Goal: Information Seeking & Learning: Learn about a topic

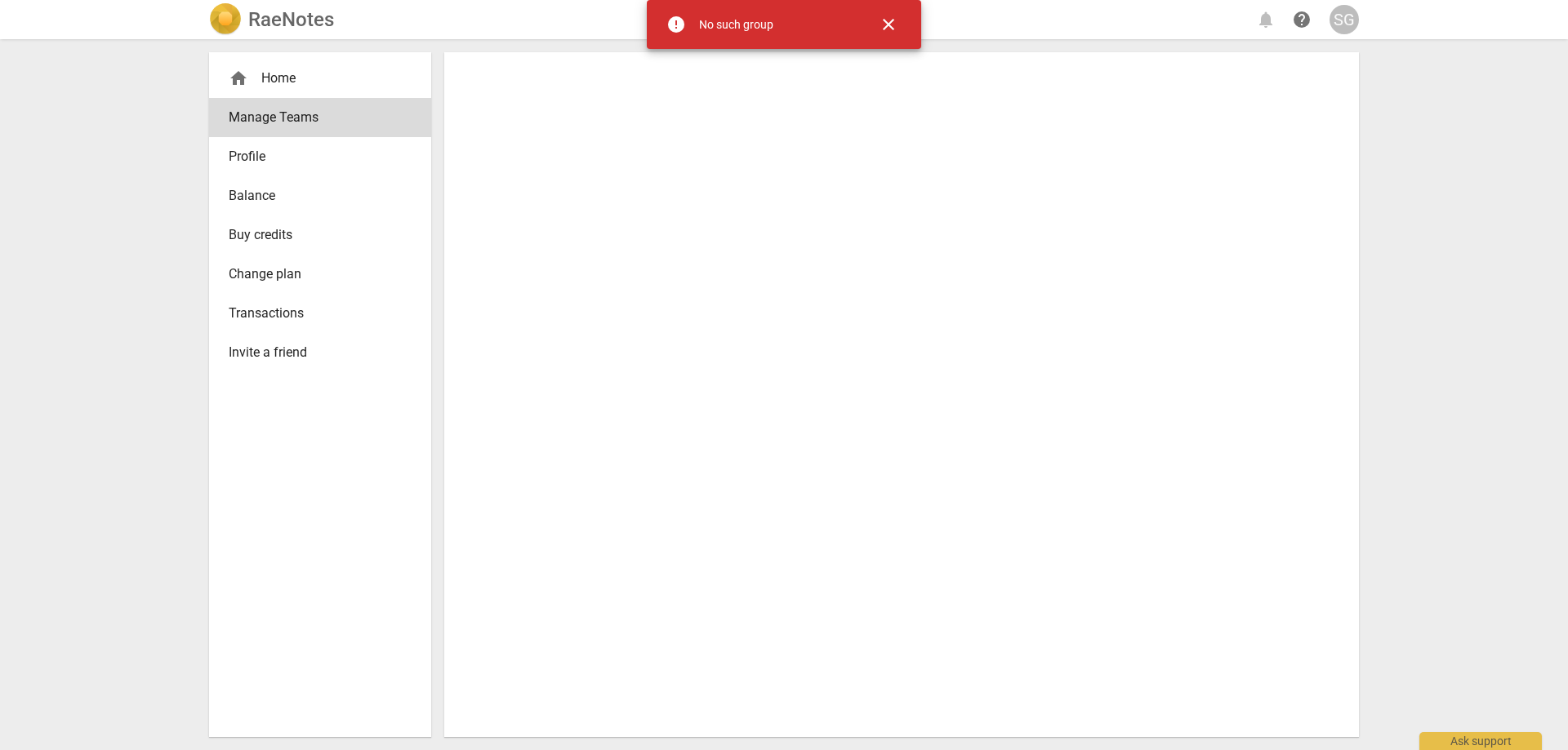
click at [285, 79] on div "home Home" at bounding box center [314, 79] width 170 height 19
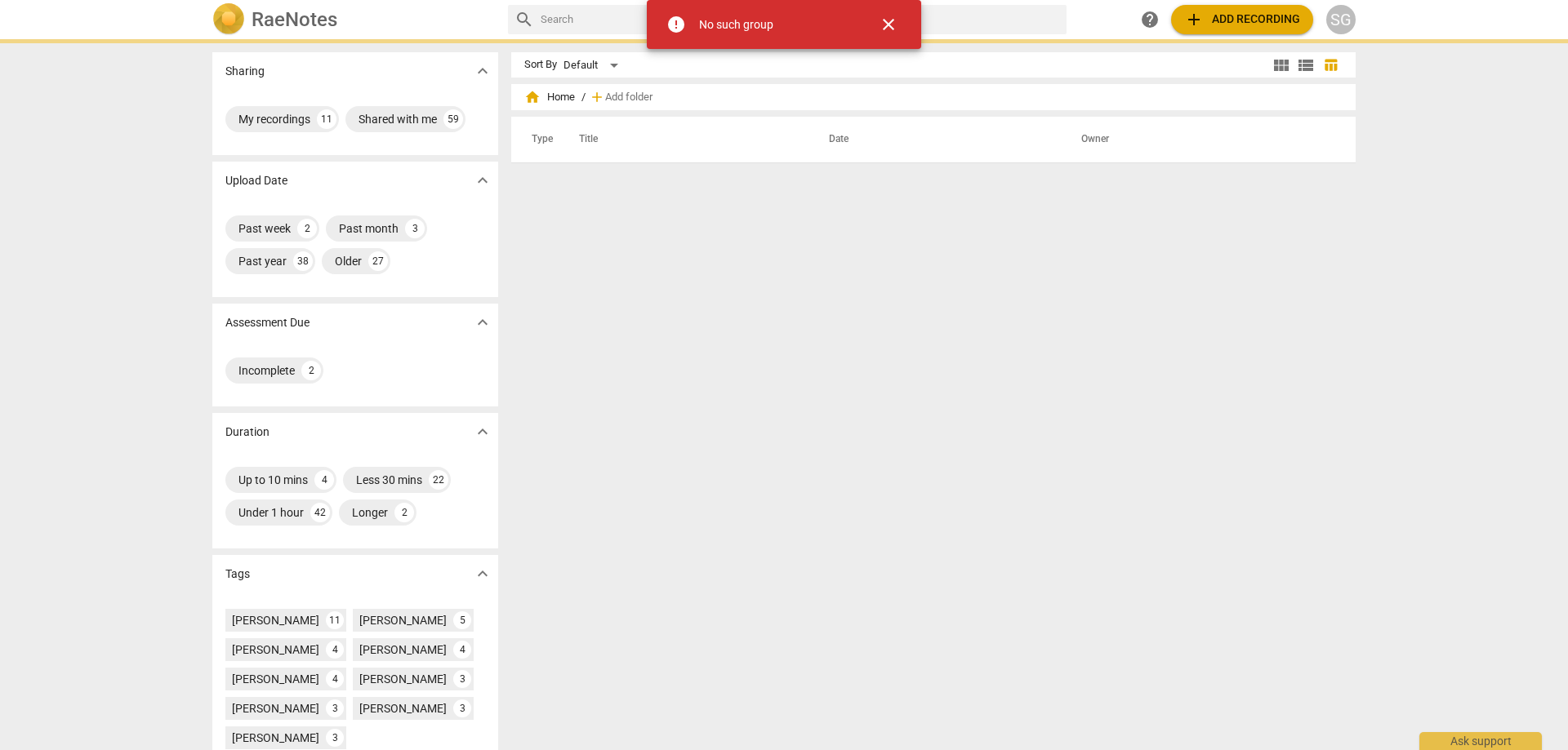
click at [891, 25] on span "close" at bounding box center [888, 25] width 19 height 19
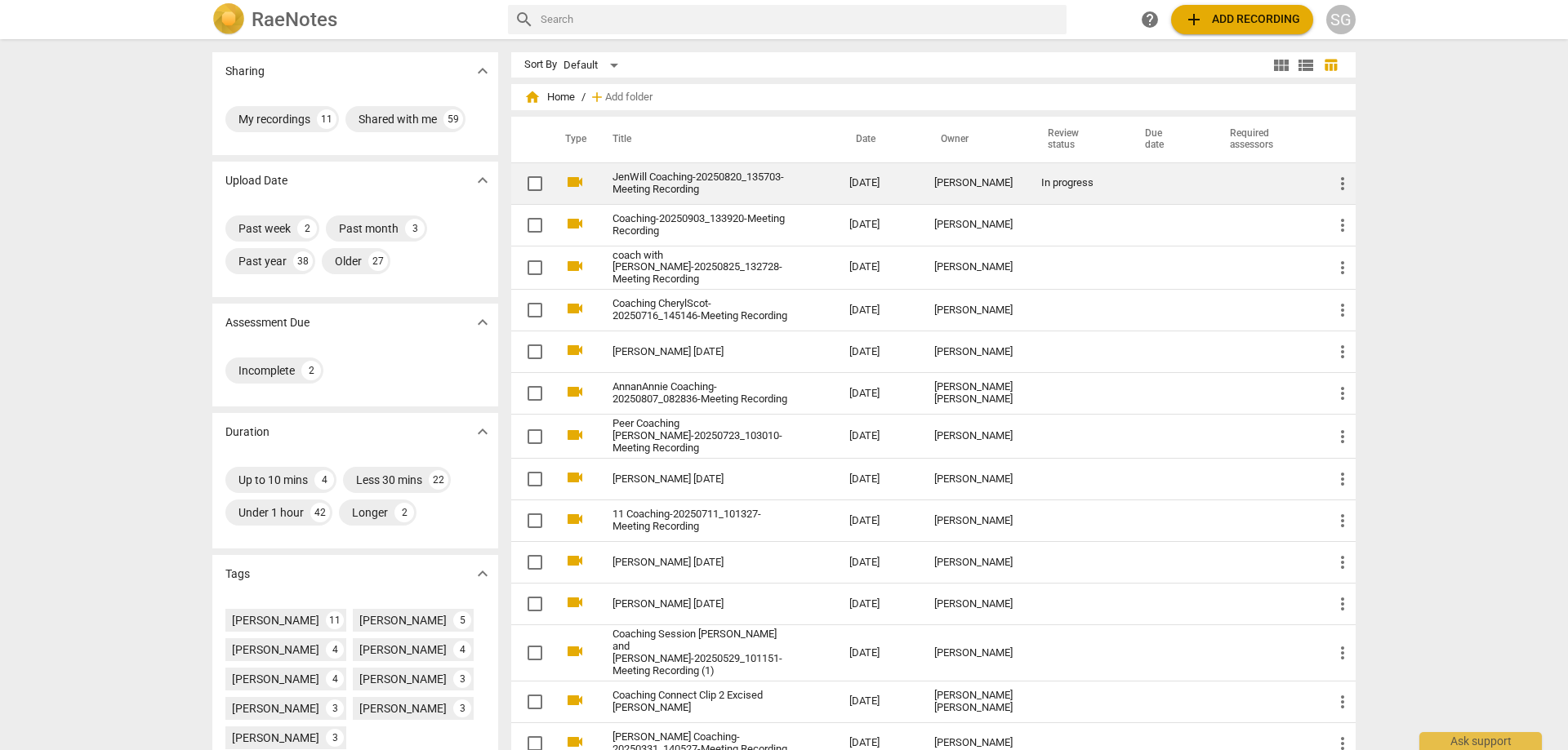
click at [1125, 187] on td at bounding box center [1168, 183] width 85 height 42
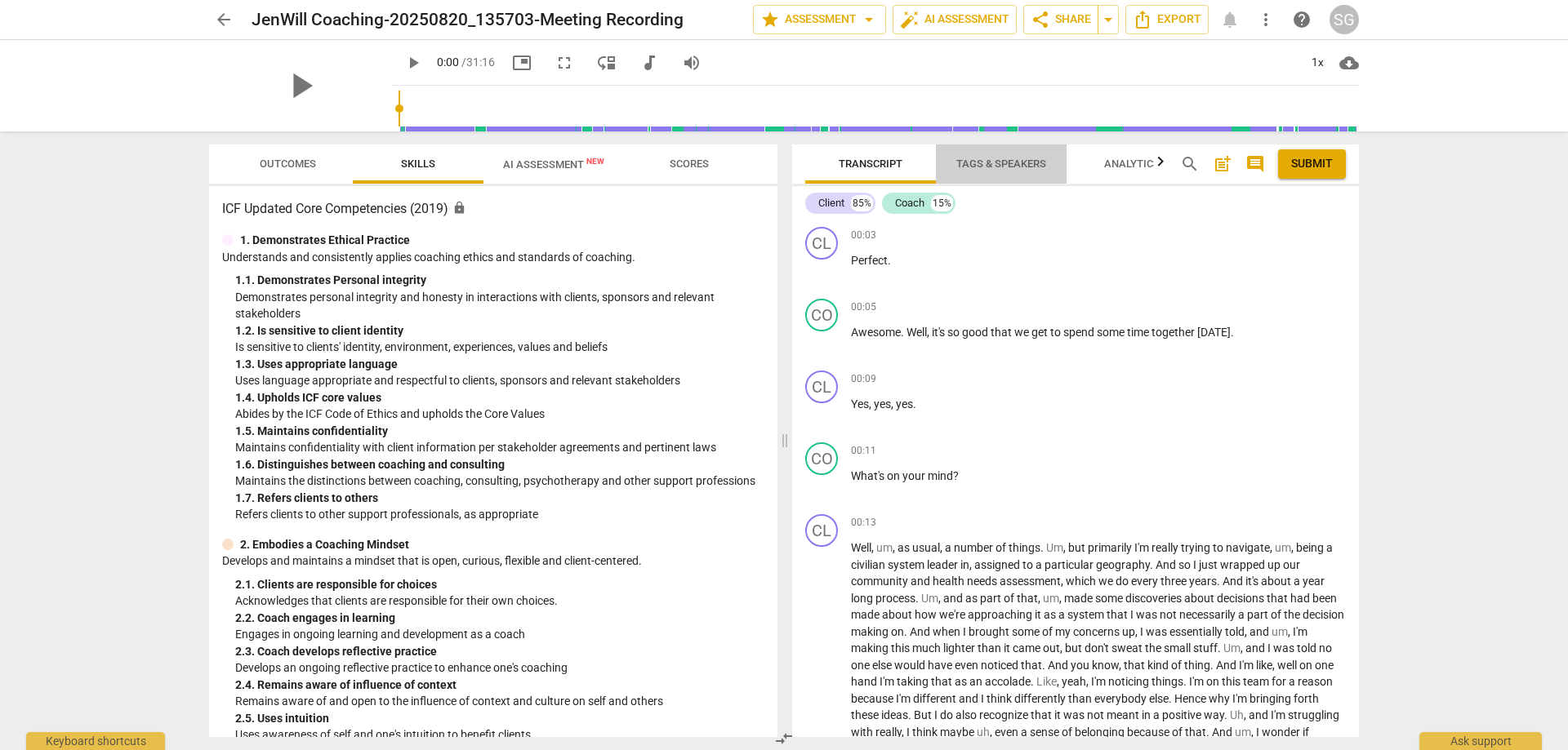
click at [994, 160] on span "Tags & Speakers" at bounding box center [1001, 163] width 90 height 12
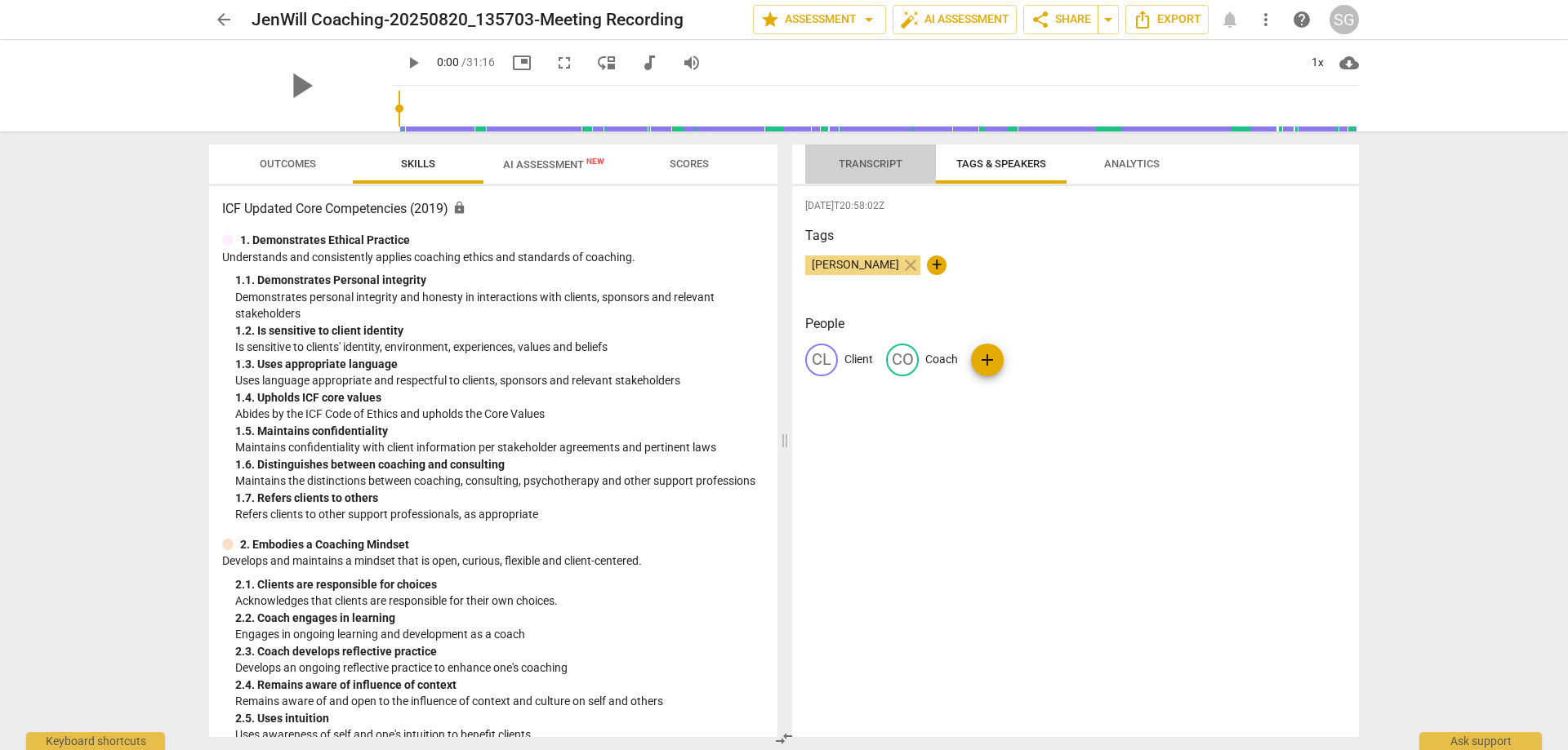
click at [873, 164] on span "Transcript" at bounding box center [871, 163] width 64 height 12
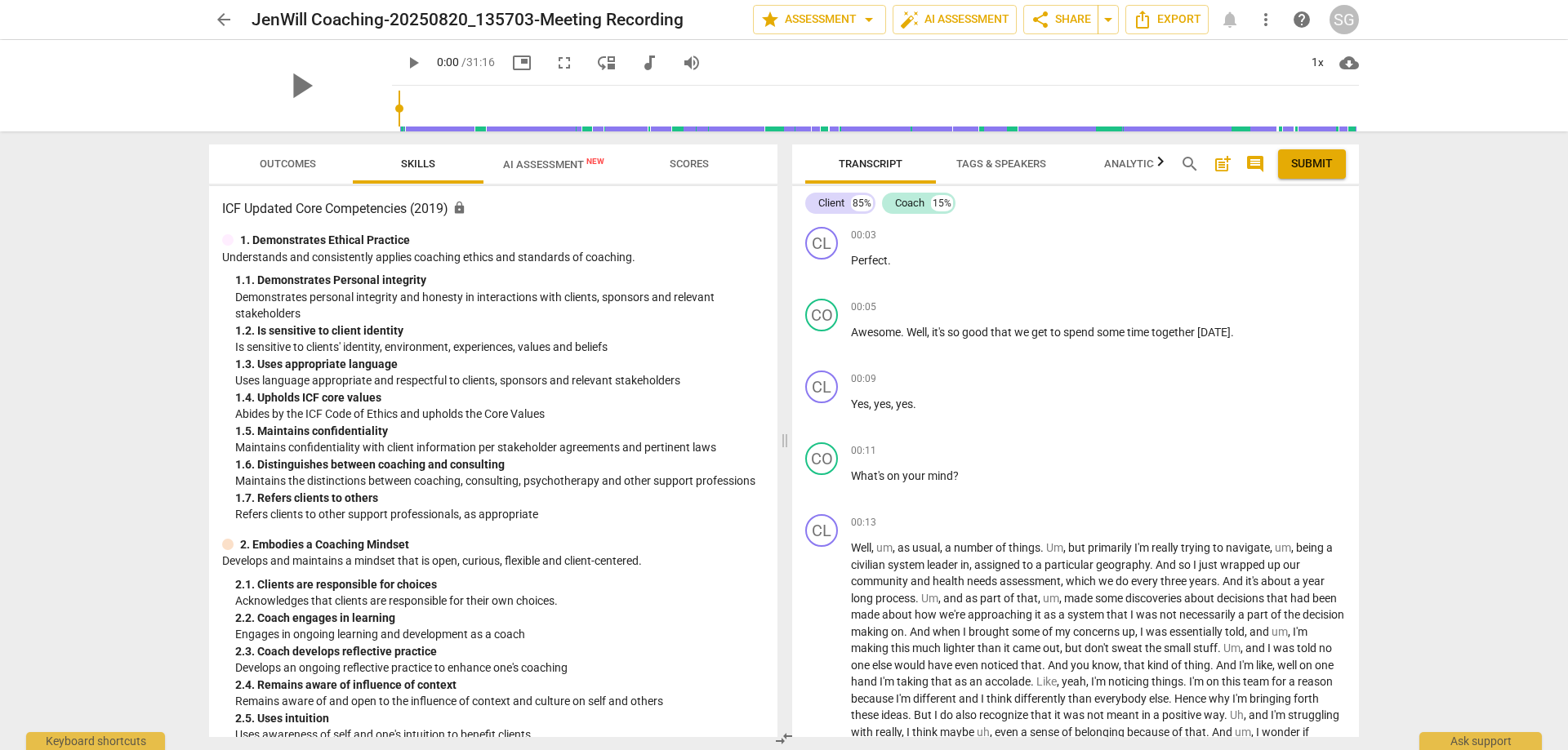
click at [998, 164] on span "Tags & Speakers" at bounding box center [1001, 163] width 90 height 12
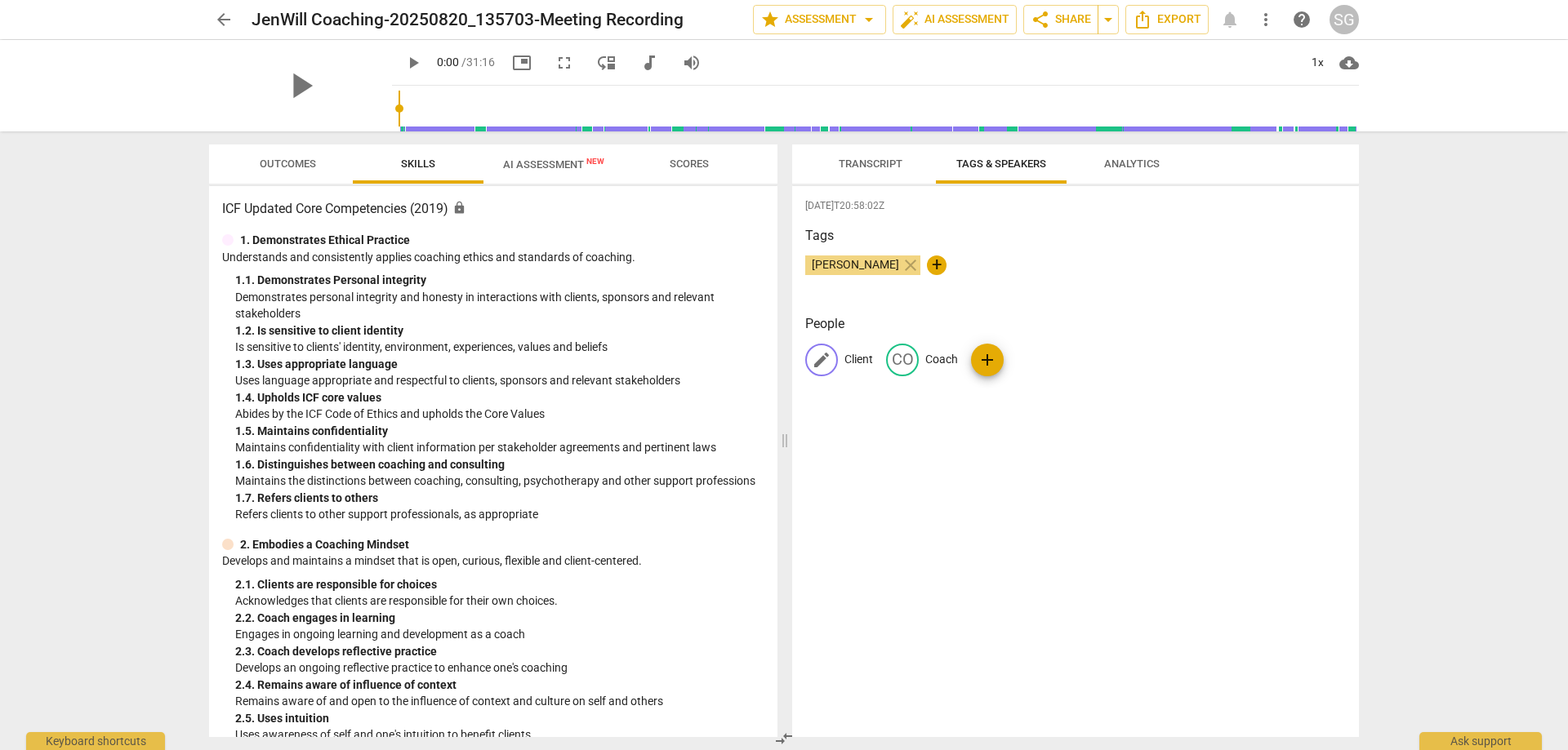
click at [854, 358] on p "Client" at bounding box center [858, 359] width 28 height 17
type input "Will"
click at [1057, 354] on p "Coach" at bounding box center [1069, 359] width 33 height 17
type input "[PERSON_NAME]"
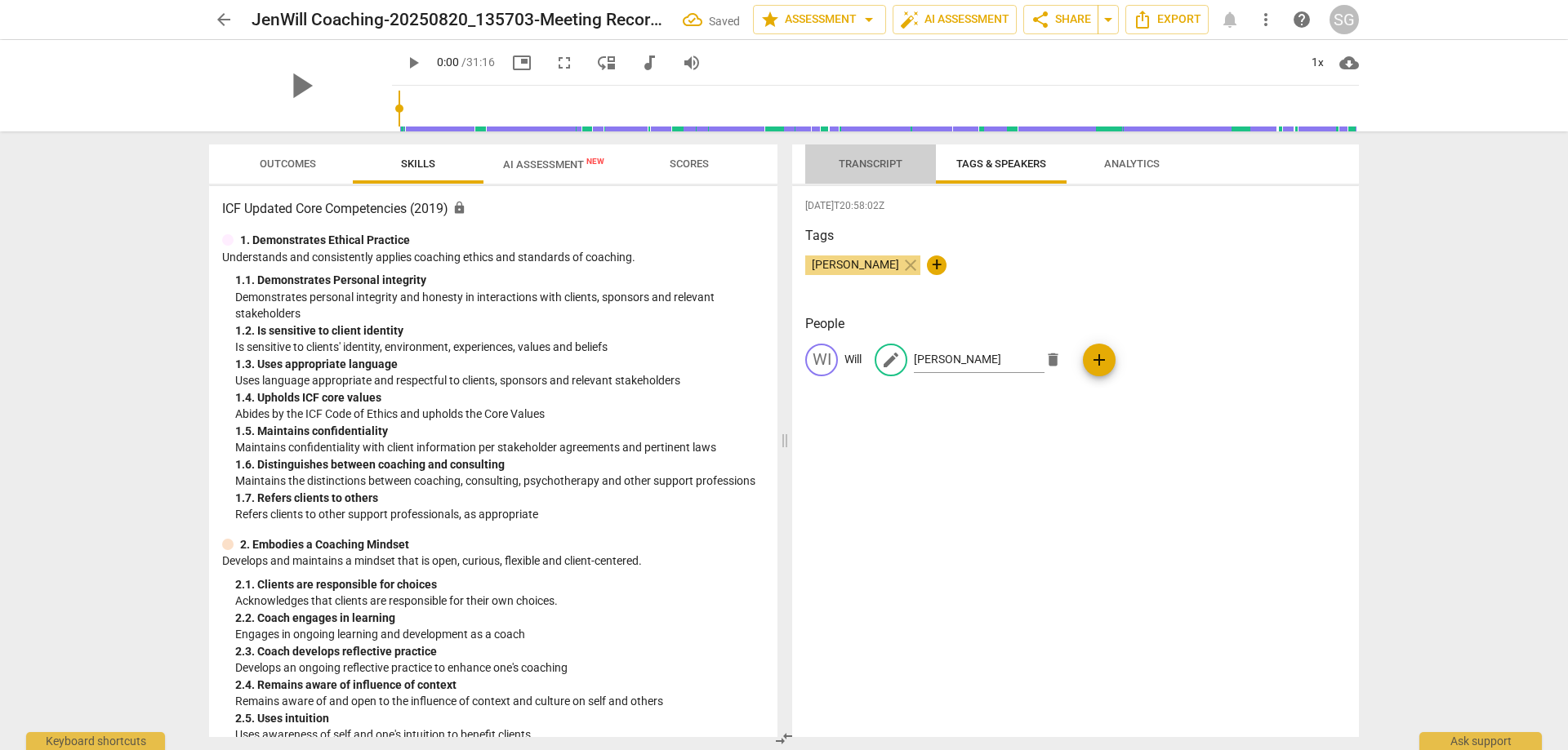
click at [855, 155] on span "Transcript" at bounding box center [871, 164] width 103 height 22
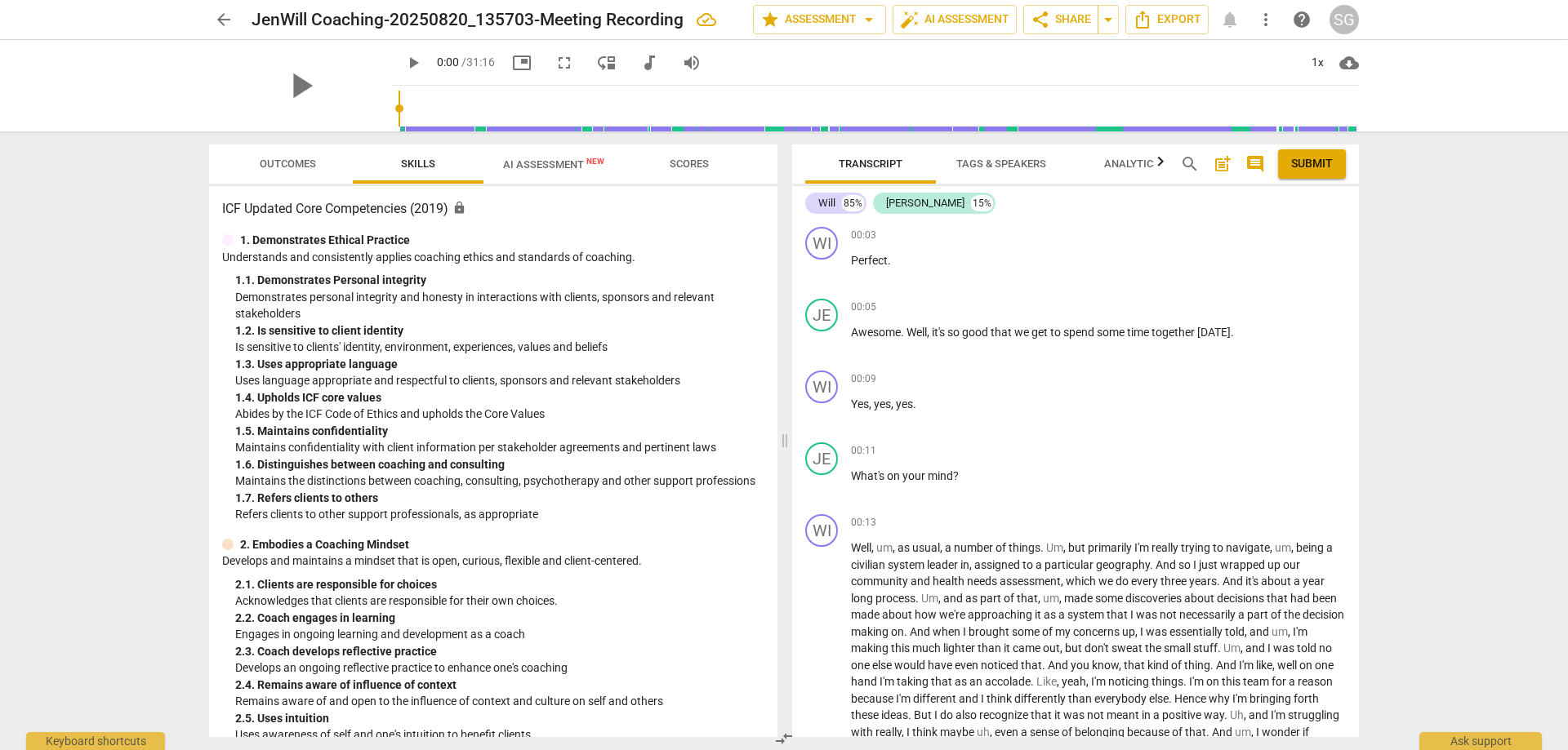
click at [1406, 402] on div "arrow_back JenWill Coaching-20250820_135703-Meeting Recording edit star Assessm…" at bounding box center [784, 375] width 1568 height 750
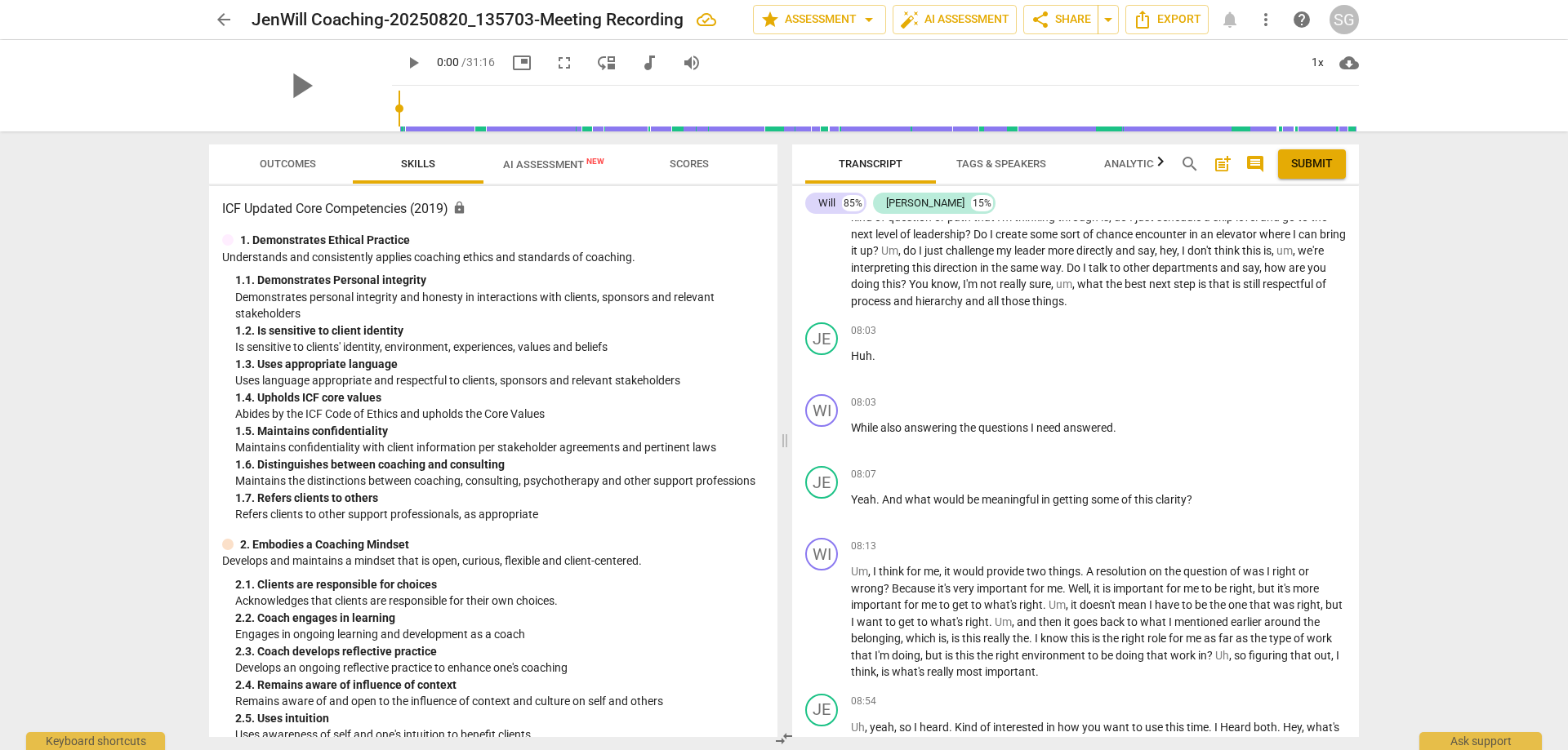
scroll to position [1850, 0]
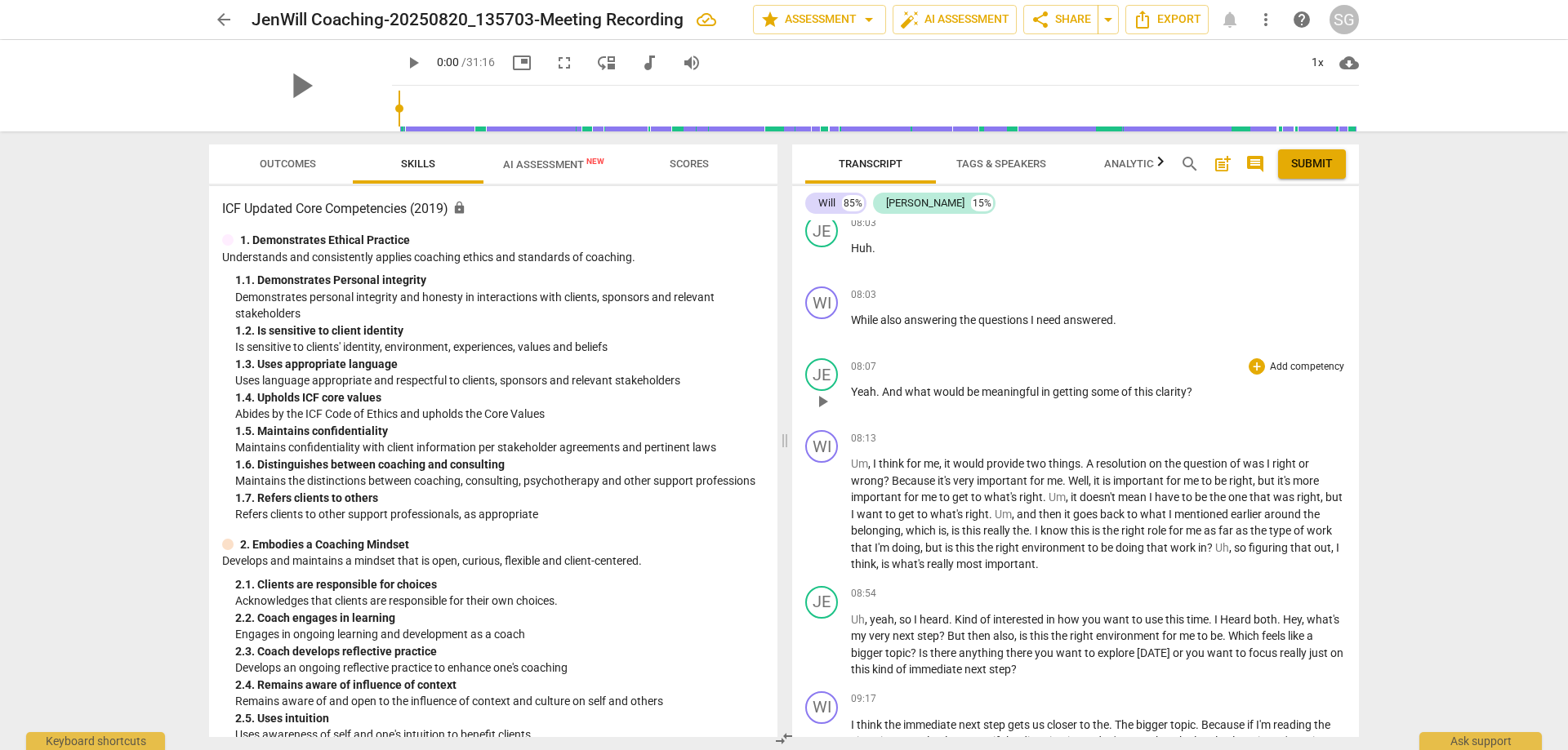
click at [1207, 396] on p "Yeah . And what would be meaningful in getting some of this clarity ?" at bounding box center [1099, 391] width 495 height 17
click at [820, 403] on span "play_arrow" at bounding box center [822, 402] width 19 height 19
click at [819, 403] on span "pause" at bounding box center [822, 402] width 19 height 19
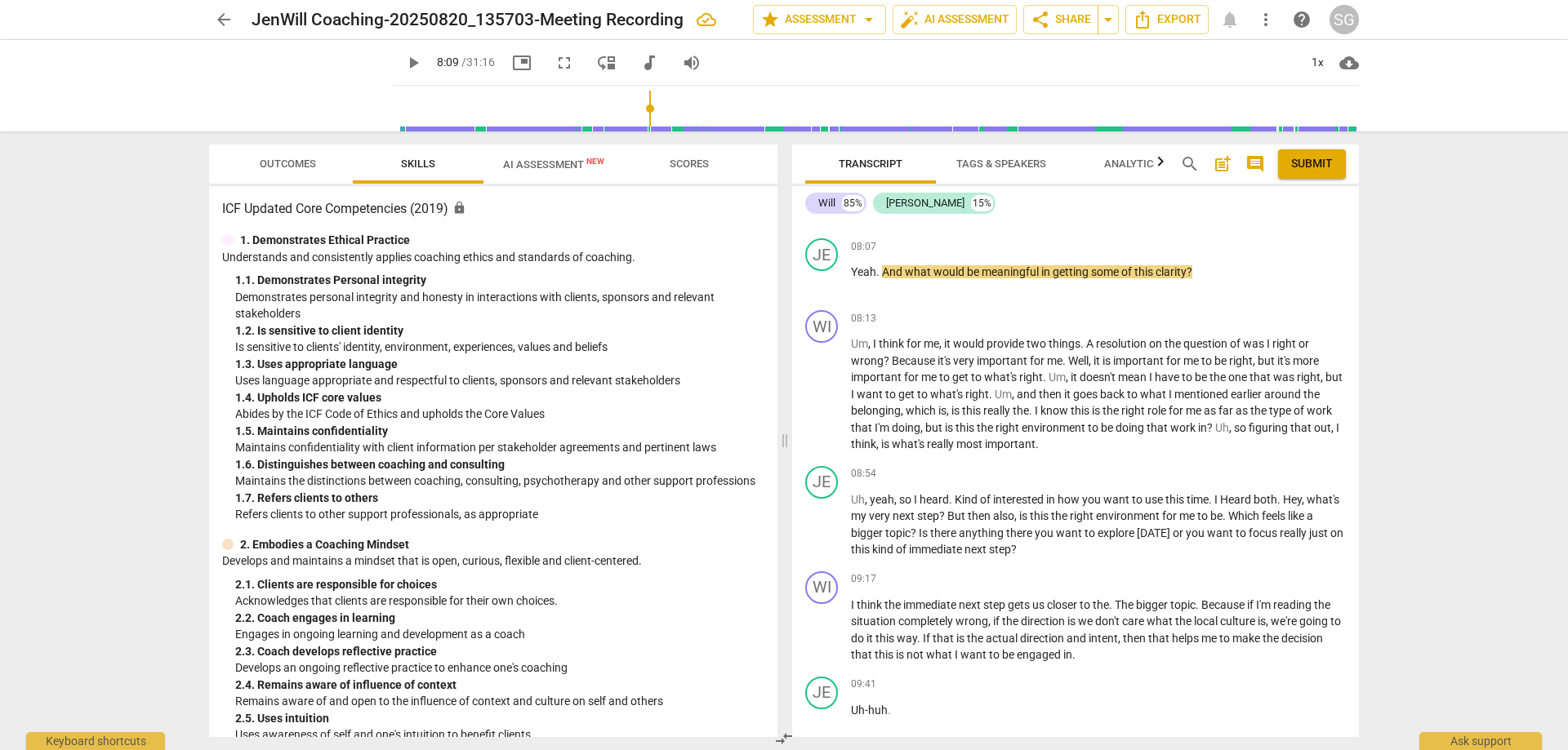
scroll to position [1981, 0]
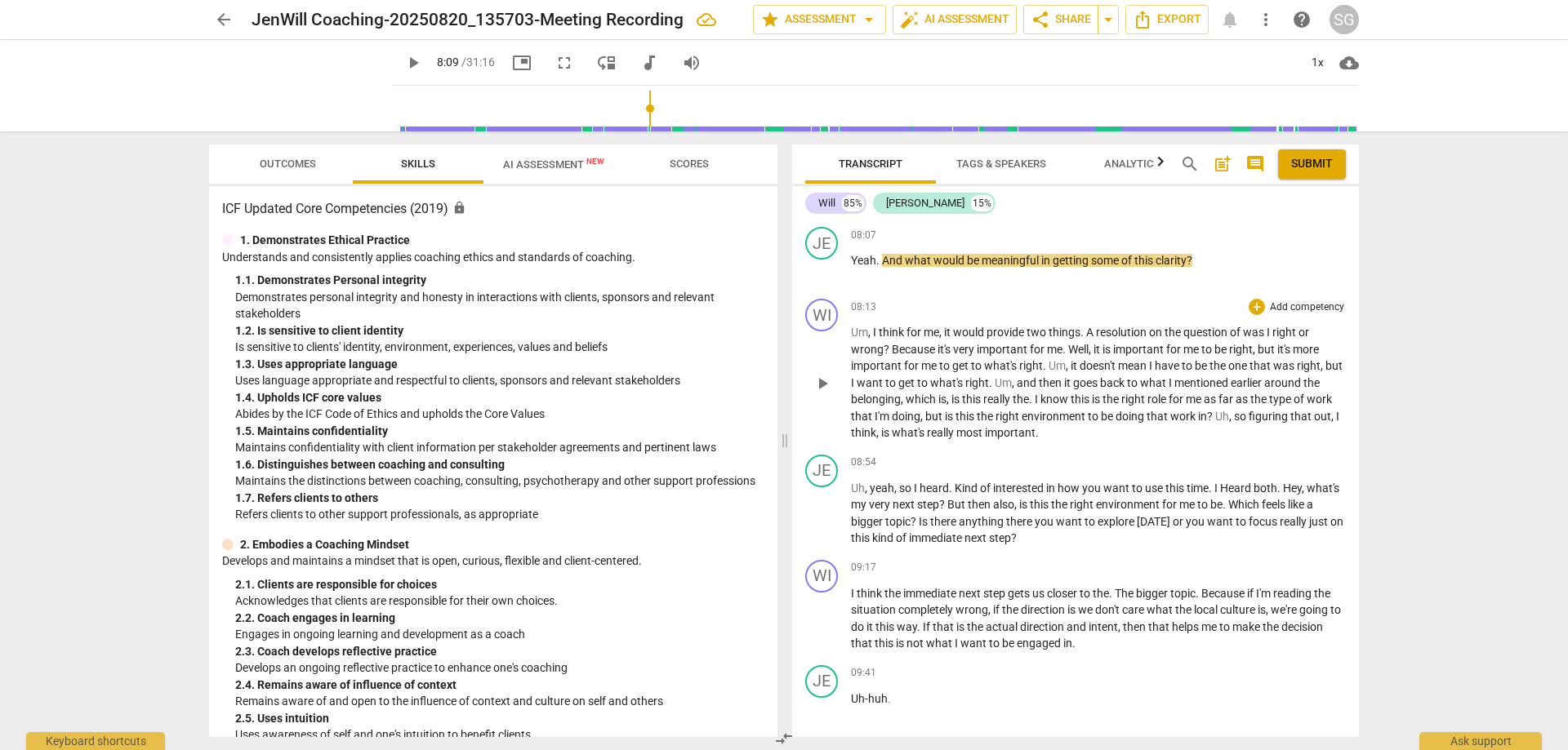
click at [1123, 434] on p "Um , I think for me , it would provide two things . A resolution on the questio…" at bounding box center [1099, 383] width 495 height 117
drag, startPoint x: 1161, startPoint y: 434, endPoint x: 1197, endPoint y: 434, distance: 36.0
click at [1168, 434] on p "Um , I think for me , it would provide two things . A resolution on the questio…" at bounding box center [1099, 383] width 495 height 117
click at [1235, 436] on p "Um , I think for me , it would provide two things . A resolution on the questio…" at bounding box center [1099, 383] width 495 height 117
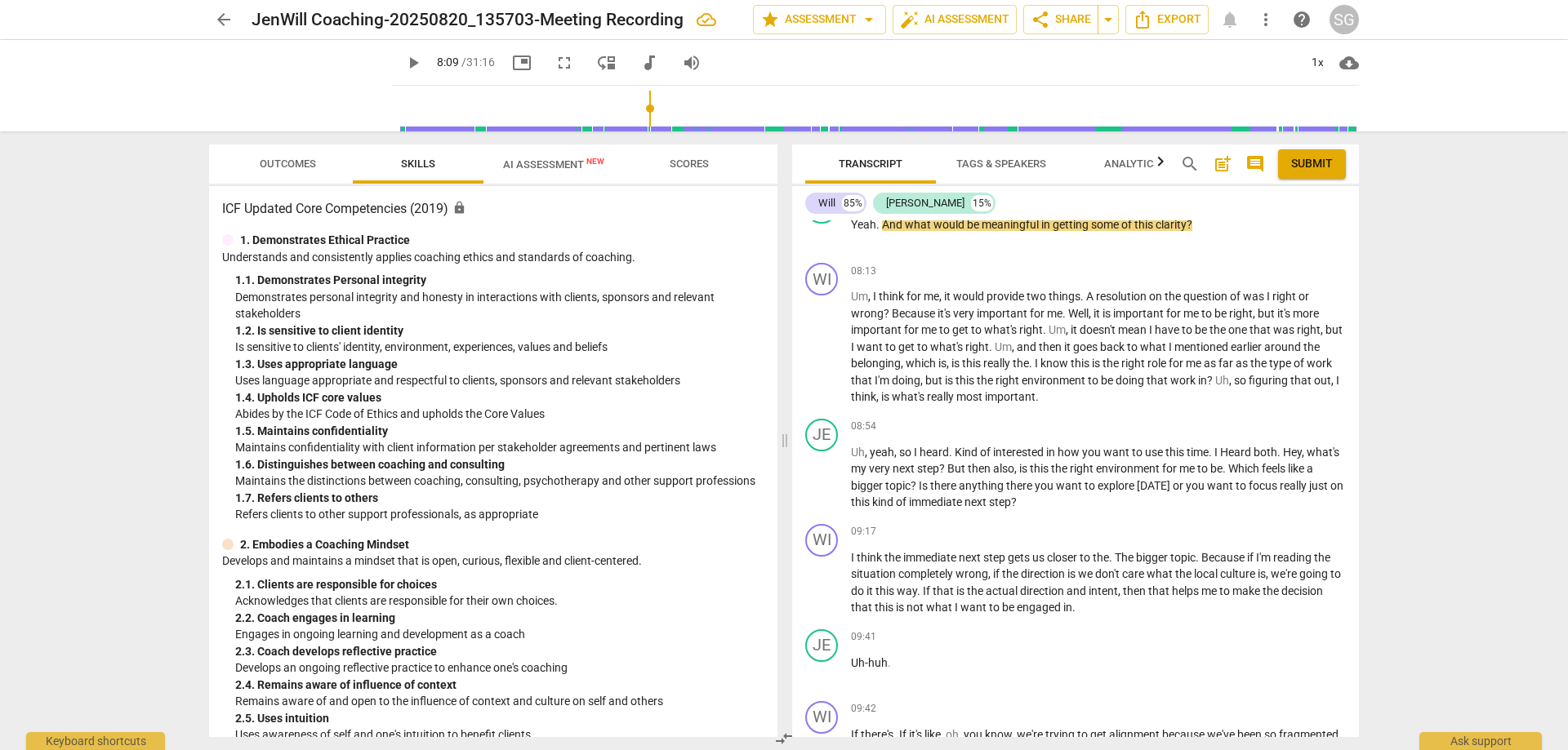
click at [1412, 284] on div "arrow_back JenWill Coaching-20250820_135703-Meeting Recording edit star Assessm…" at bounding box center [784, 375] width 1568 height 750
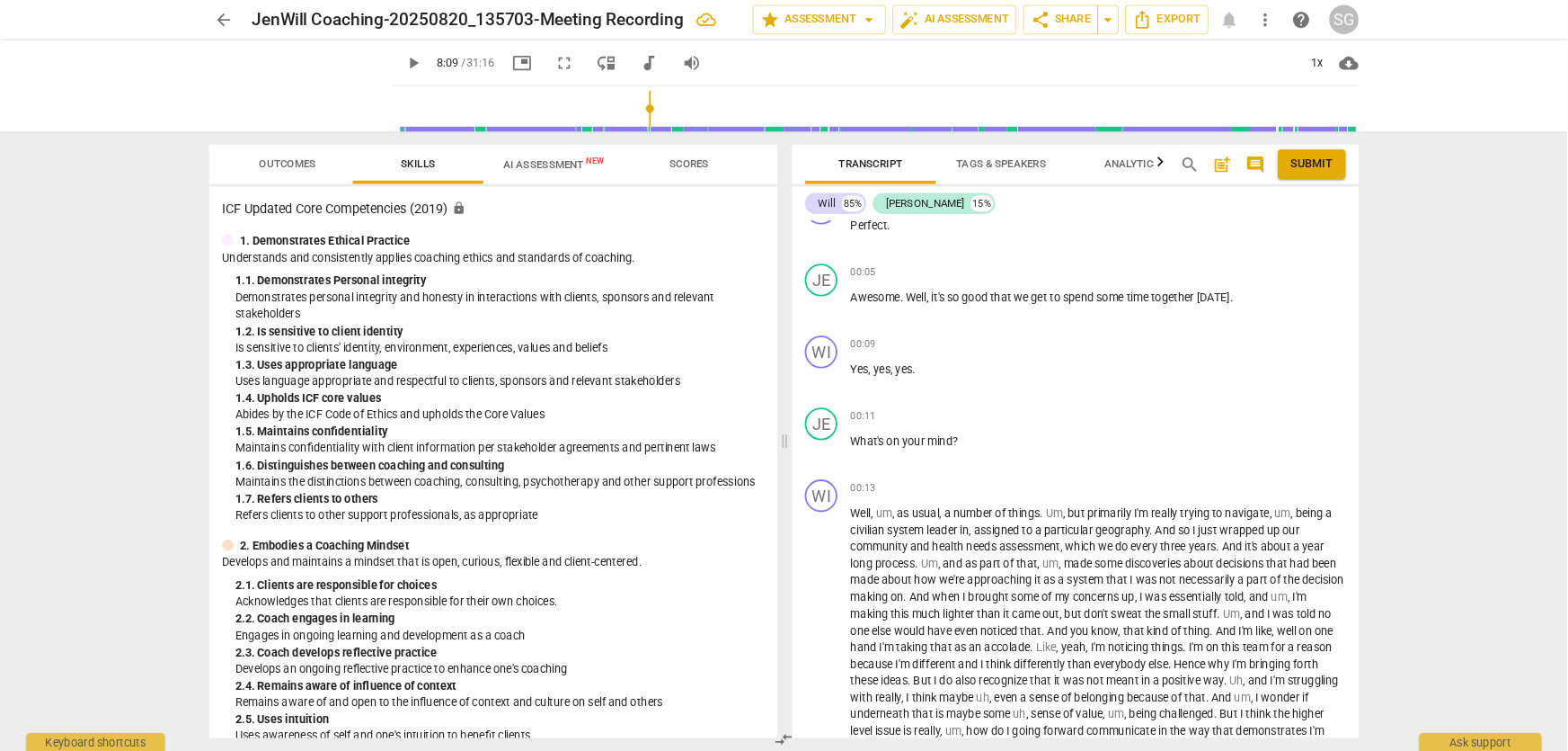
scroll to position [0, 0]
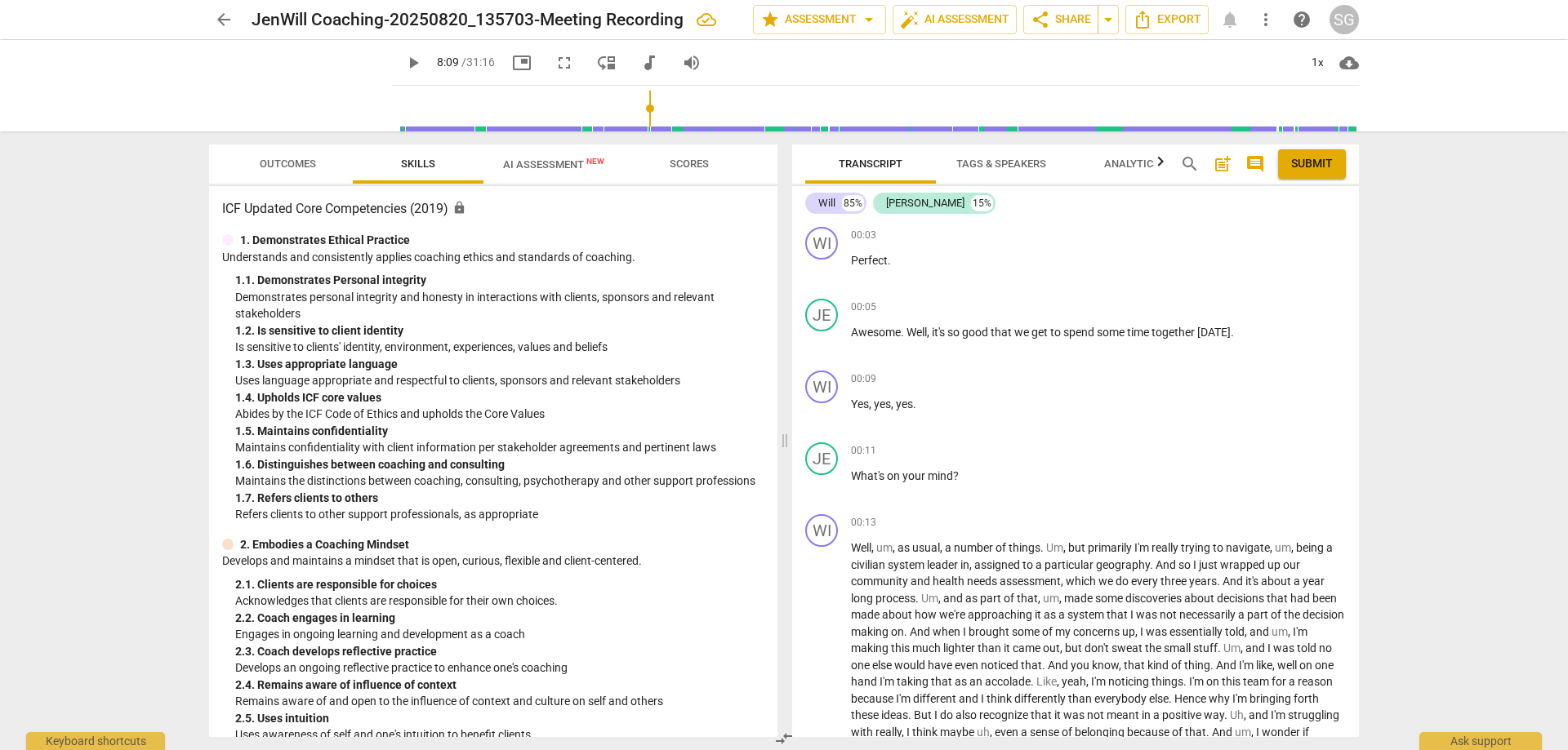
click at [1424, 231] on div "arrow_back JenWill Coaching-20250820_135703-Meeting Recording edit star Assessm…" at bounding box center [784, 375] width 1568 height 750
click at [1383, 253] on div "arrow_back JenWill Coaching-20250820_135703-Meeting Recording edit star Assessm…" at bounding box center [784, 375] width 1568 height 750
click at [965, 248] on div "00:03 + Add competency keyboard_arrow_right Perfect ." at bounding box center [1099, 256] width 495 height 59
drag, startPoint x: 1378, startPoint y: 252, endPoint x: 1369, endPoint y: 245, distance: 11.4
click at [1376, 248] on div "arrow_back JenWill Coaching-20250820_135703-Meeting Recording edit star Assessm…" at bounding box center [784, 375] width 1568 height 750
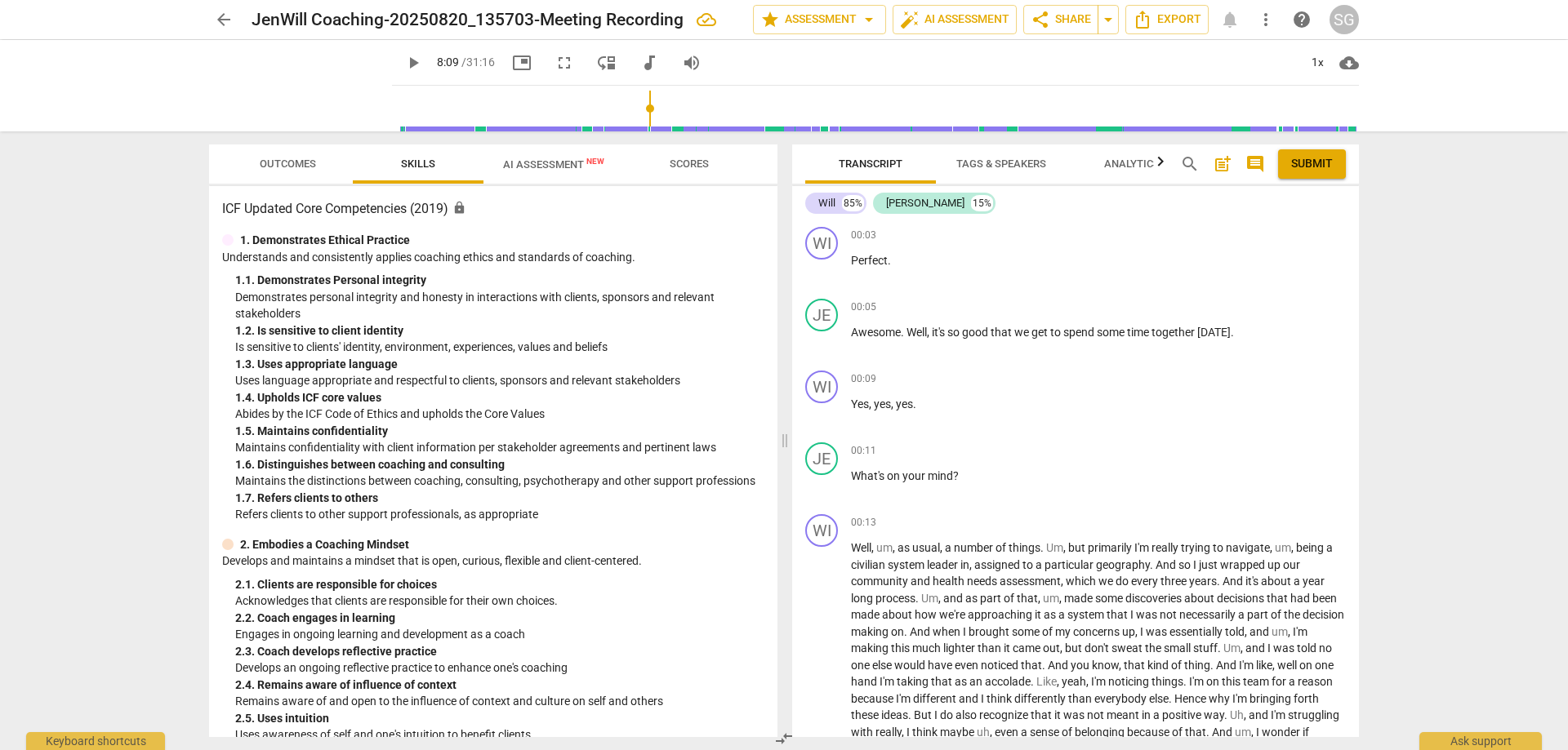
click at [1458, 278] on div "arrow_back JenWill Coaching-20250820_135703-Meeting Recording edit star Assessm…" at bounding box center [784, 375] width 1568 height 750
click at [1404, 231] on div "arrow_back JenWill Coaching-20250820_135703-Meeting Recording edit star Assessm…" at bounding box center [784, 375] width 1568 height 750
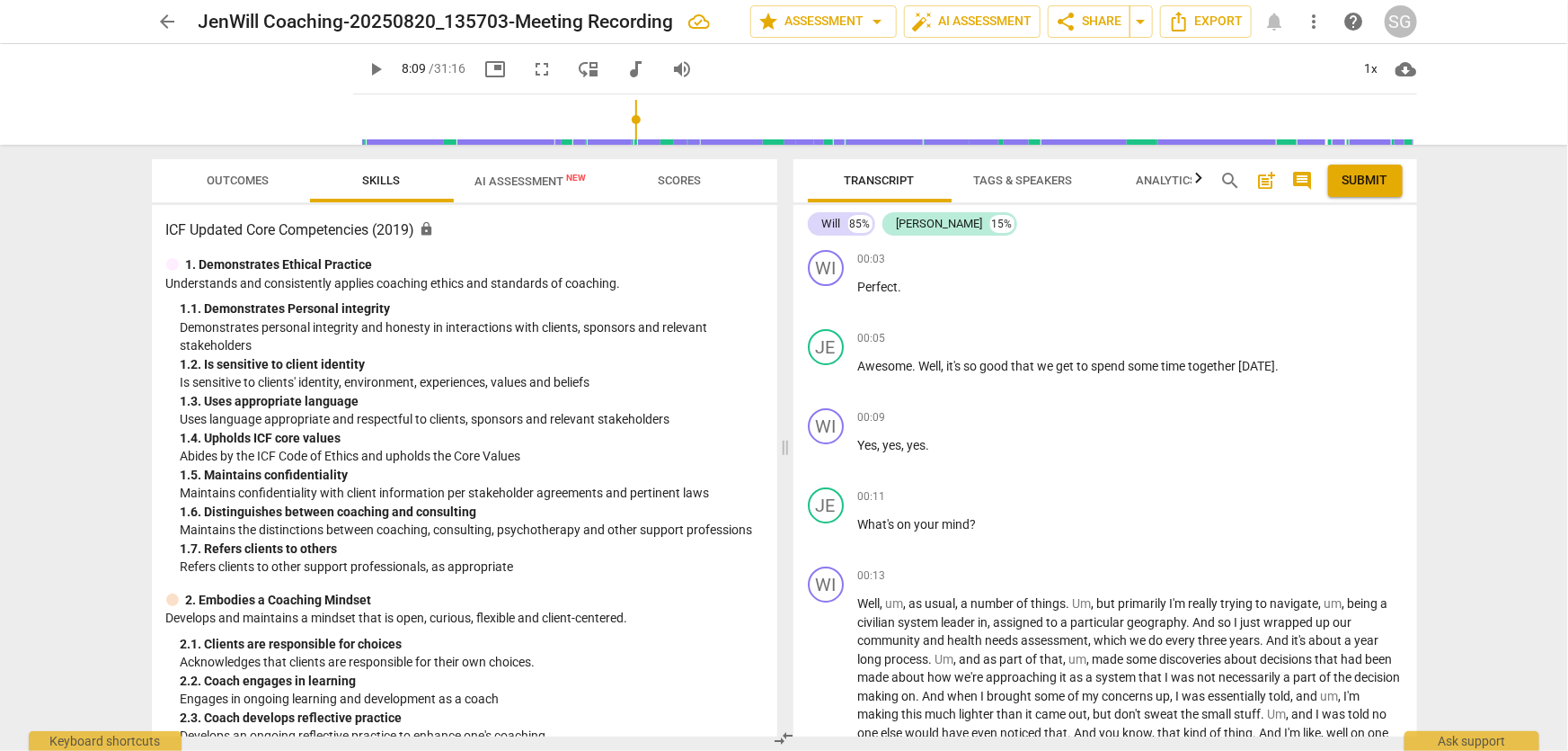
click at [1451, 362] on div "arrow_back JenWill Coaching-20250820_135703-Meeting Recording edit star Assessm…" at bounding box center [784, 376] width 1568 height 751
click at [1465, 351] on div "arrow_back JenWill Coaching-20250820_135703-Meeting Recording edit star Assessm…" at bounding box center [784, 376] width 1568 height 751
click at [1436, 264] on div "arrow_back JenWill Coaching-20250820_135703-Meeting Recording edit star Assessm…" at bounding box center [784, 376] width 1568 height 751
click at [1441, 264] on div "arrow_back JenWill Coaching-20250820_135703-Meeting Recording edit star Assessm…" at bounding box center [784, 376] width 1568 height 751
drag, startPoint x: 1439, startPoint y: 263, endPoint x: 1430, endPoint y: 258, distance: 10.3
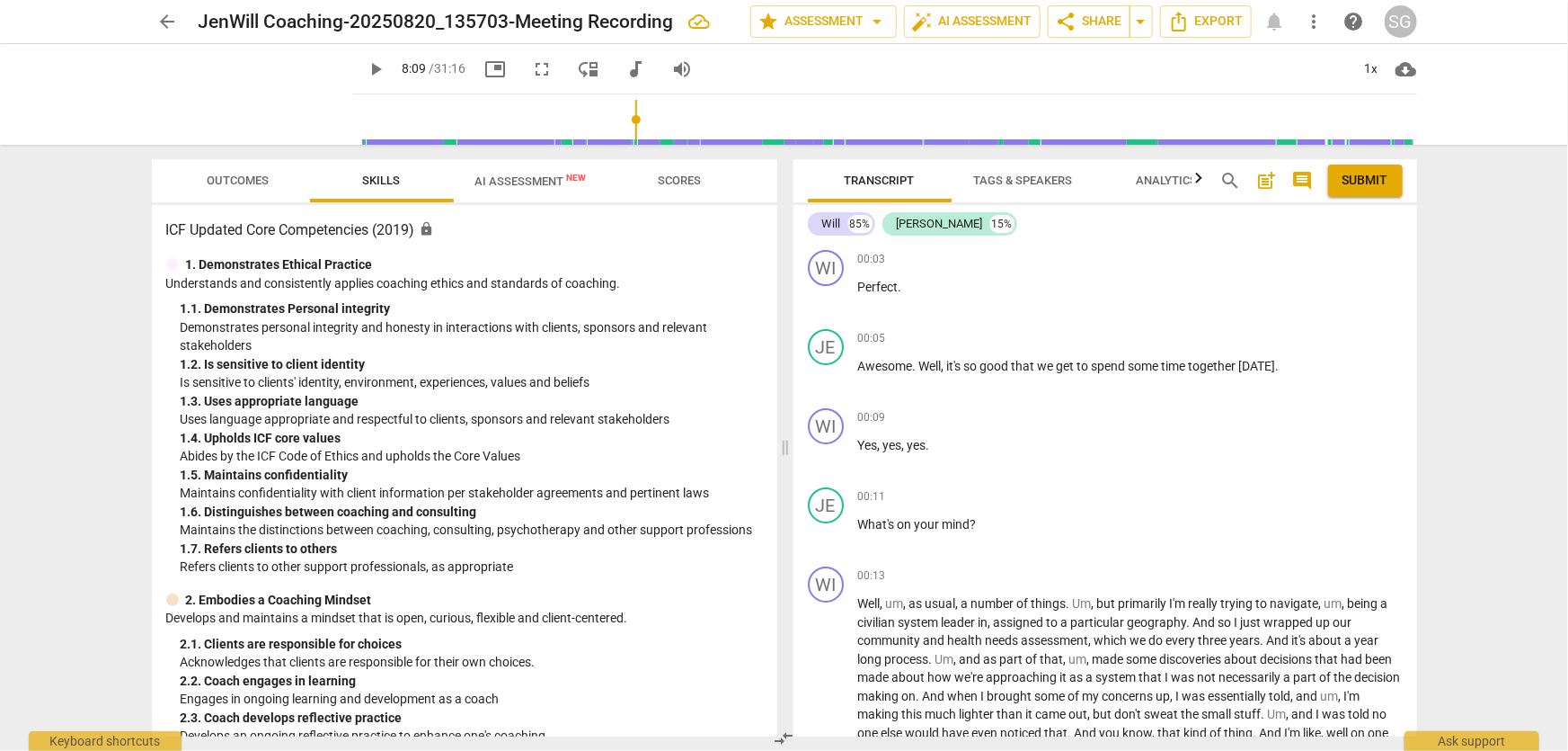
click at [1438, 261] on div "arrow_back JenWill Coaching-20250820_135703-Meeting Recording edit star Assessm…" at bounding box center [784, 376] width 1568 height 751
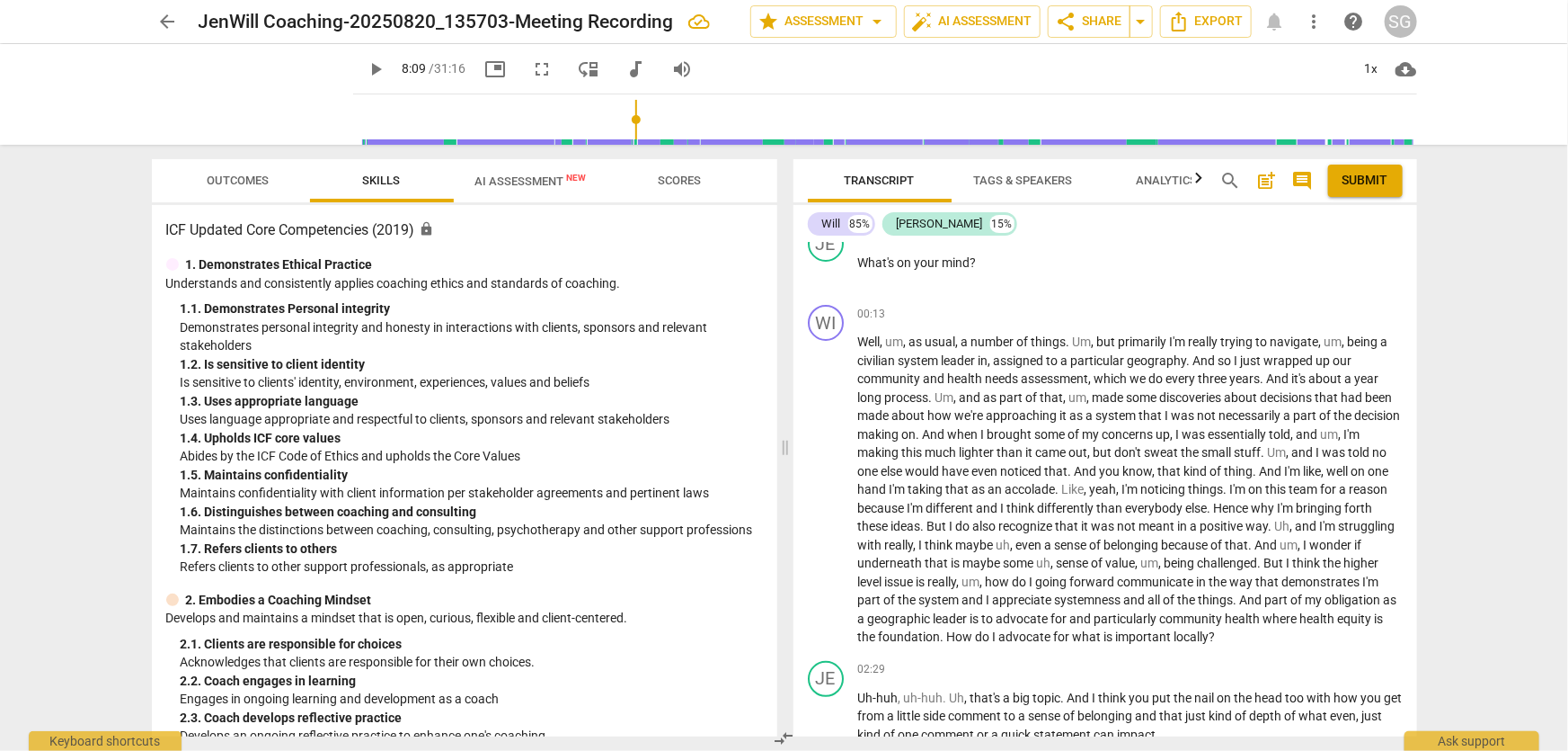
scroll to position [275, 0]
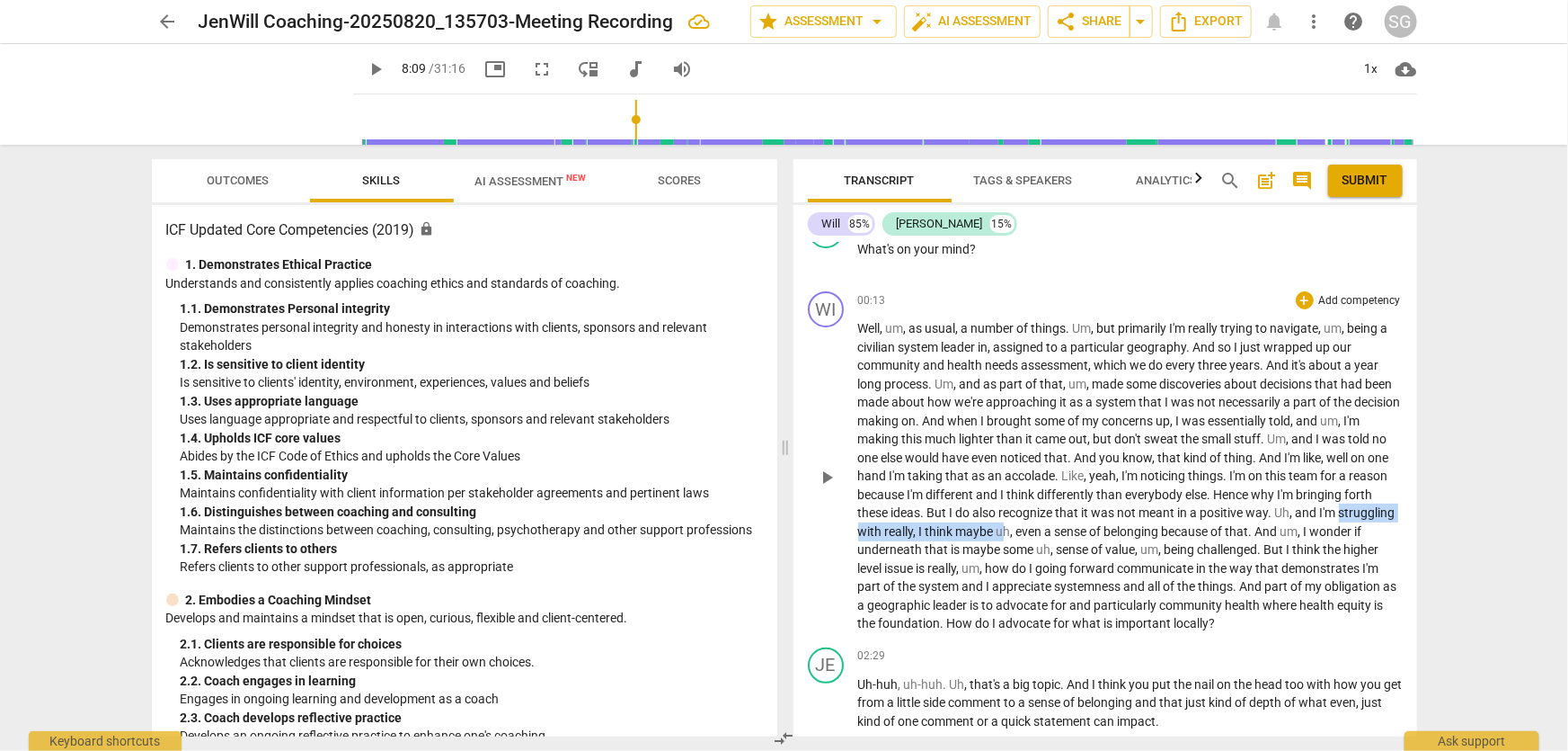
drag, startPoint x: 858, startPoint y: 530, endPoint x: 1141, endPoint y: 531, distance: 283.0
click at [1064, 530] on p "Well , um , as usual , a number of things . Um , but primarily I'm really tryin…" at bounding box center [1130, 476] width 545 height 313
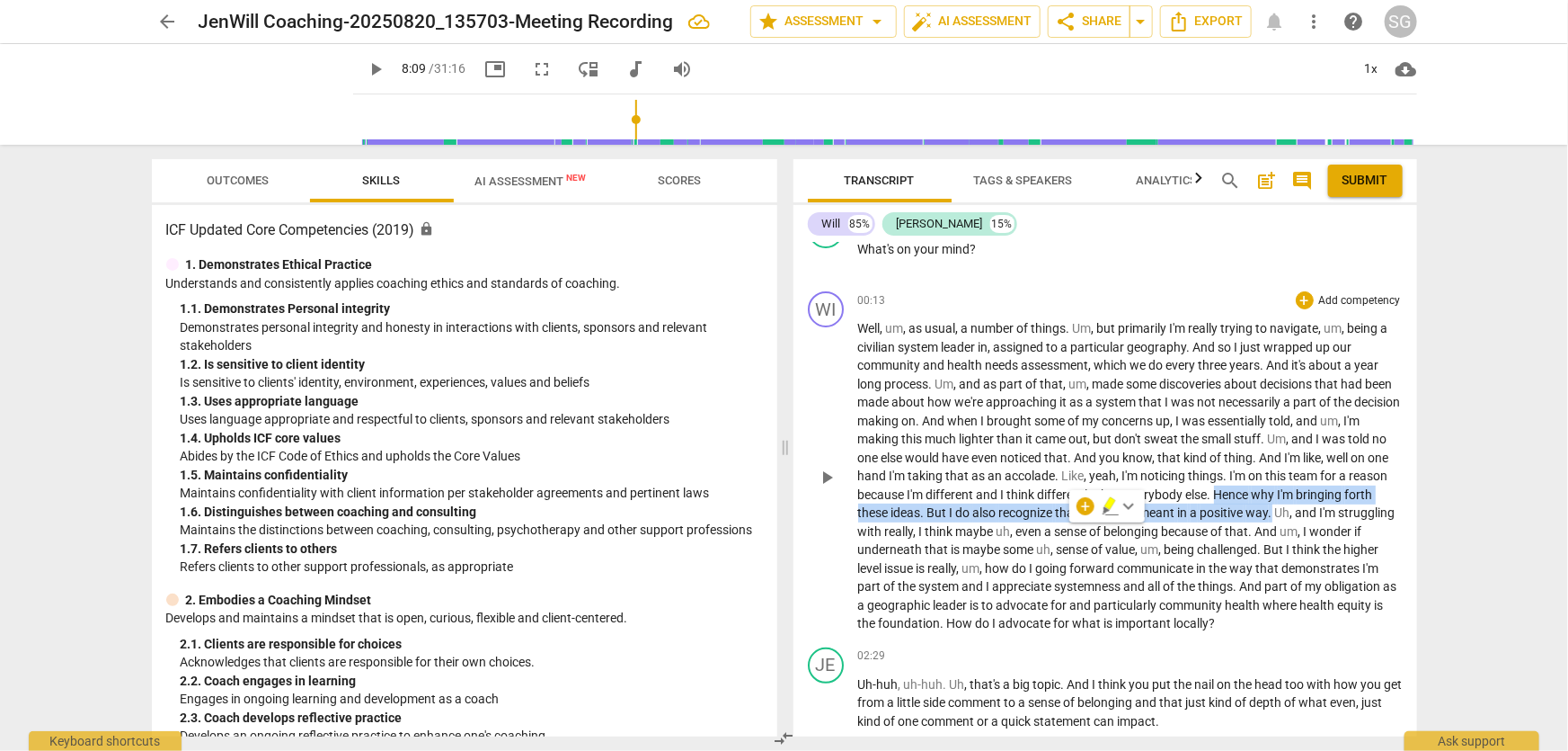
drag, startPoint x: 1258, startPoint y: 490, endPoint x: 1303, endPoint y: 515, distance: 51.5
click at [1303, 515] on p "Well , um , as usual , a number of things . Um , but primarily I'm really tryin…" at bounding box center [1130, 476] width 545 height 313
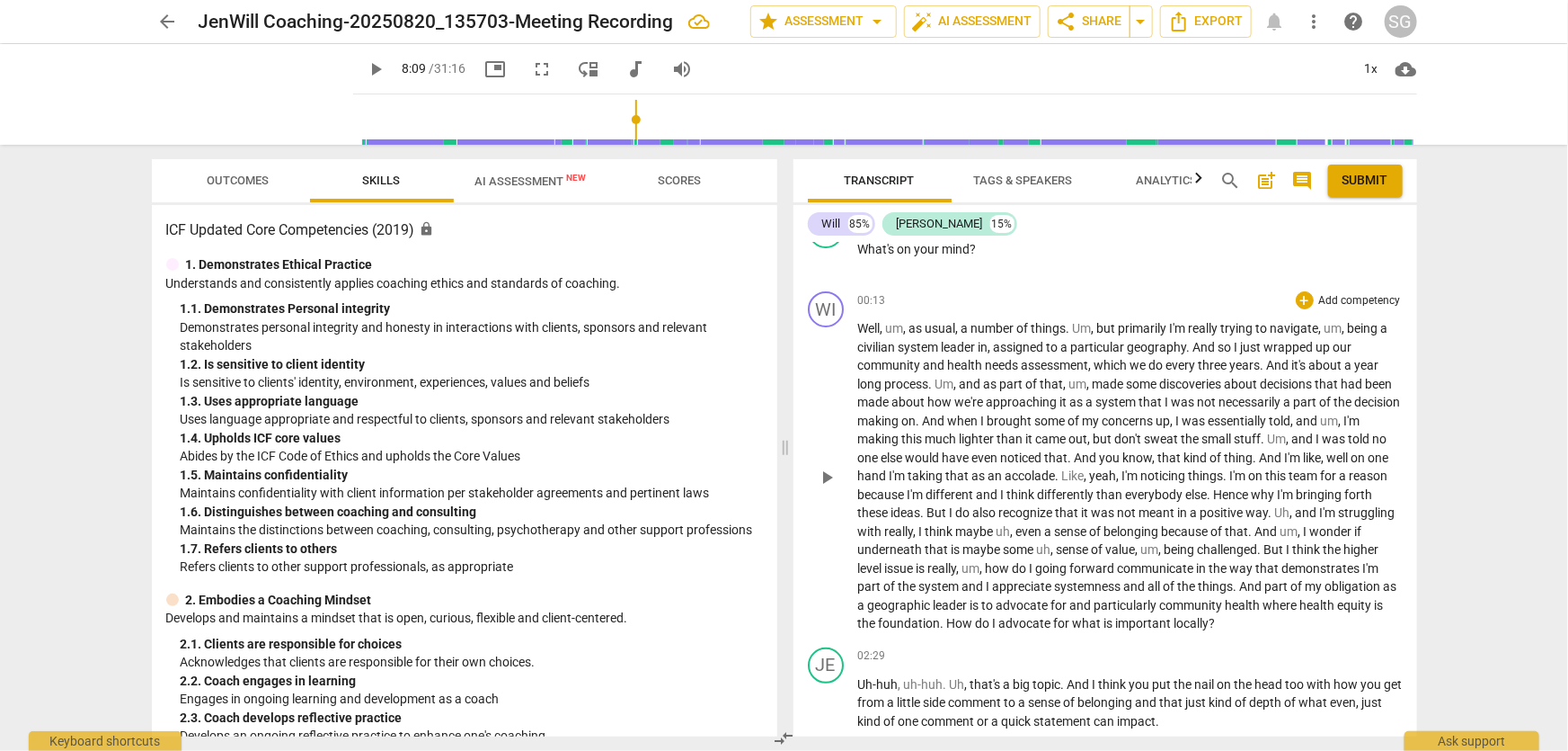
click at [1224, 468] on span "things" at bounding box center [1206, 475] width 35 height 15
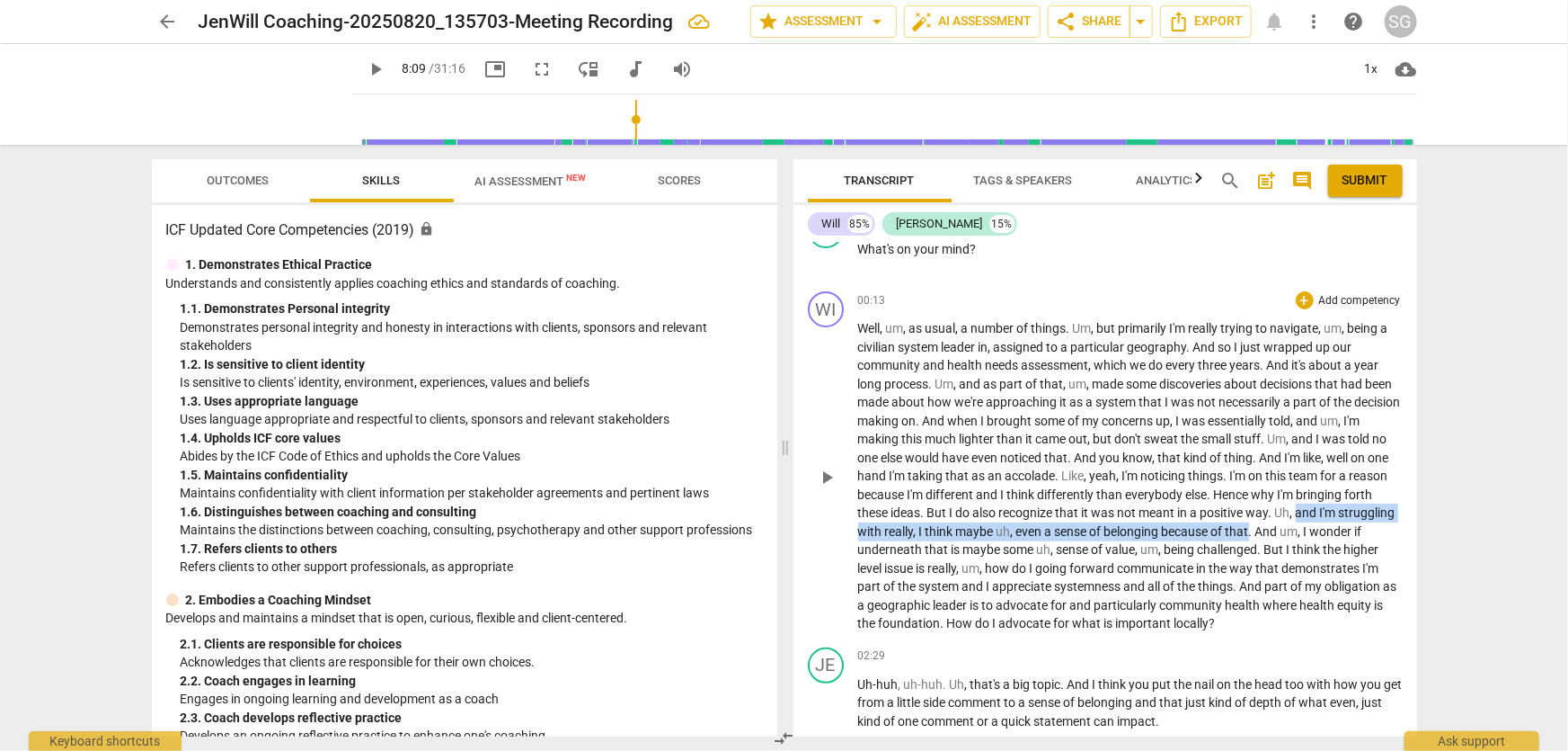
drag, startPoint x: 1330, startPoint y: 511, endPoint x: 1311, endPoint y: 528, distance: 25.5
click at [1311, 528] on p "Well , um , as usual , a number of things . Um , but primarily I'm really tryin…" at bounding box center [1130, 476] width 545 height 313
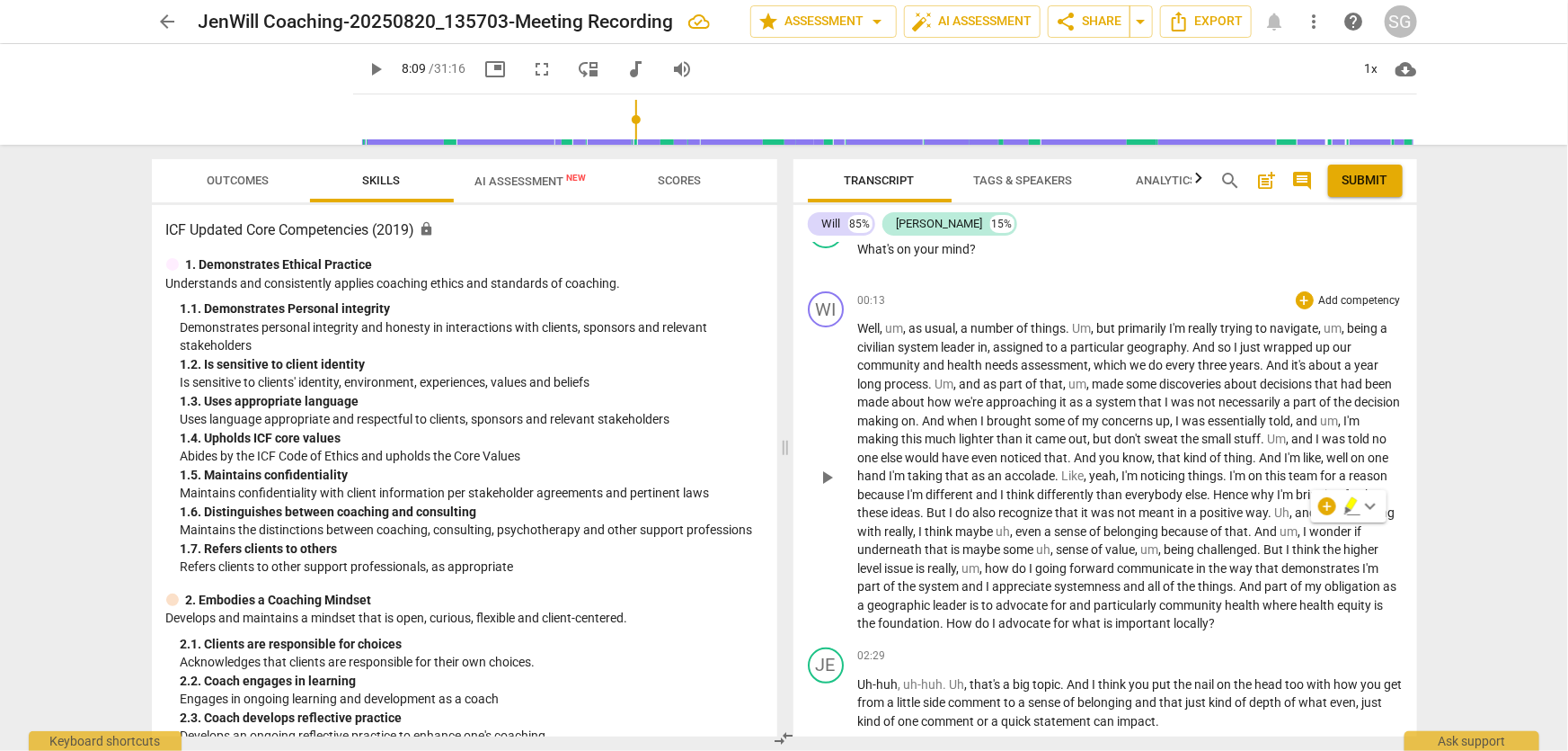
click at [1385, 533] on p "Well , um , as usual , a number of things . Um , but primarily I'm really tryin…" at bounding box center [1130, 476] width 545 height 313
click at [1339, 622] on p "Well , um , as usual , a number of things . Um , but primarily I'm really tryin…" at bounding box center [1130, 476] width 545 height 313
click at [1452, 348] on div "arrow_back JenWill Coaching-20250820_135703-Meeting Recording edit star Assessm…" at bounding box center [784, 376] width 1568 height 751
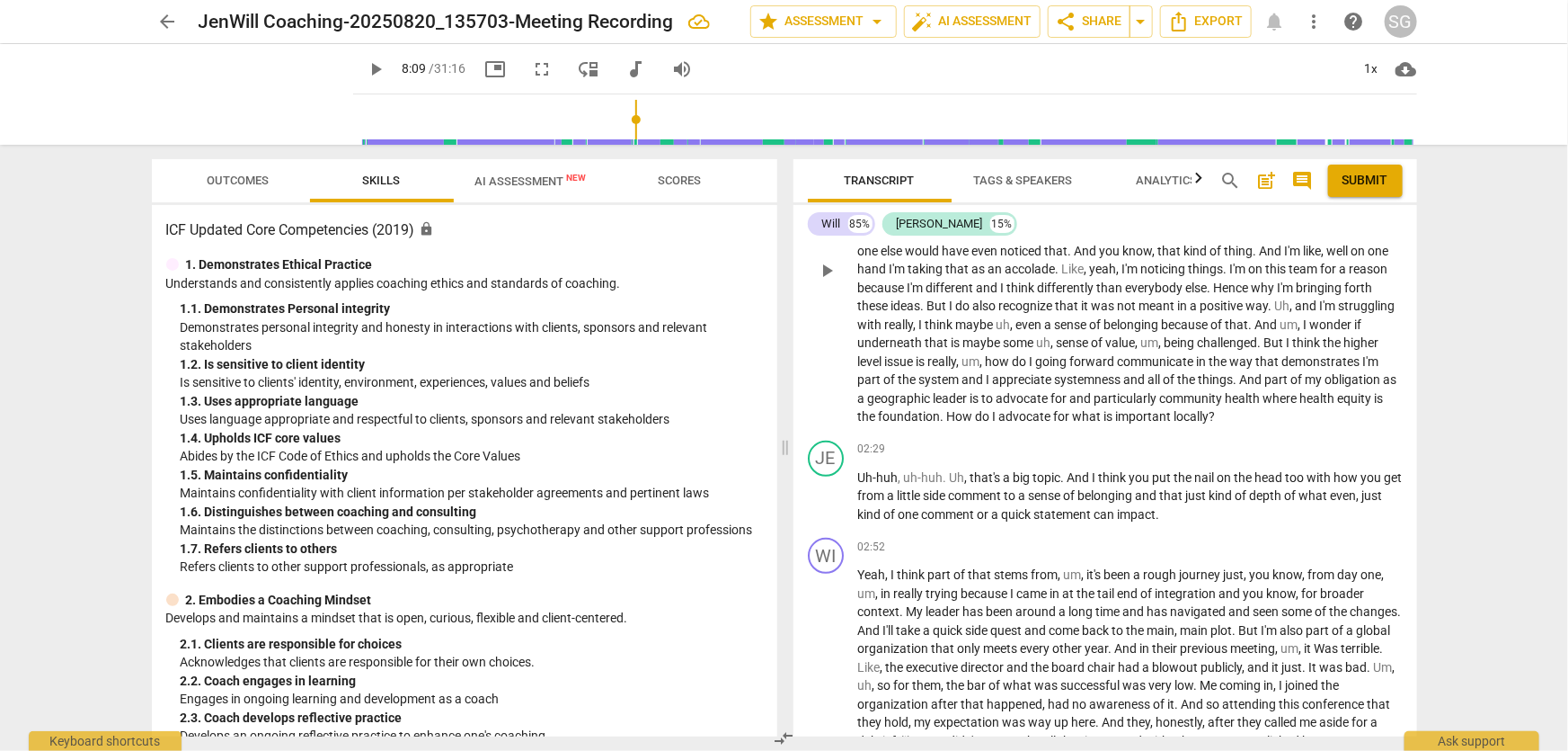
scroll to position [496, 0]
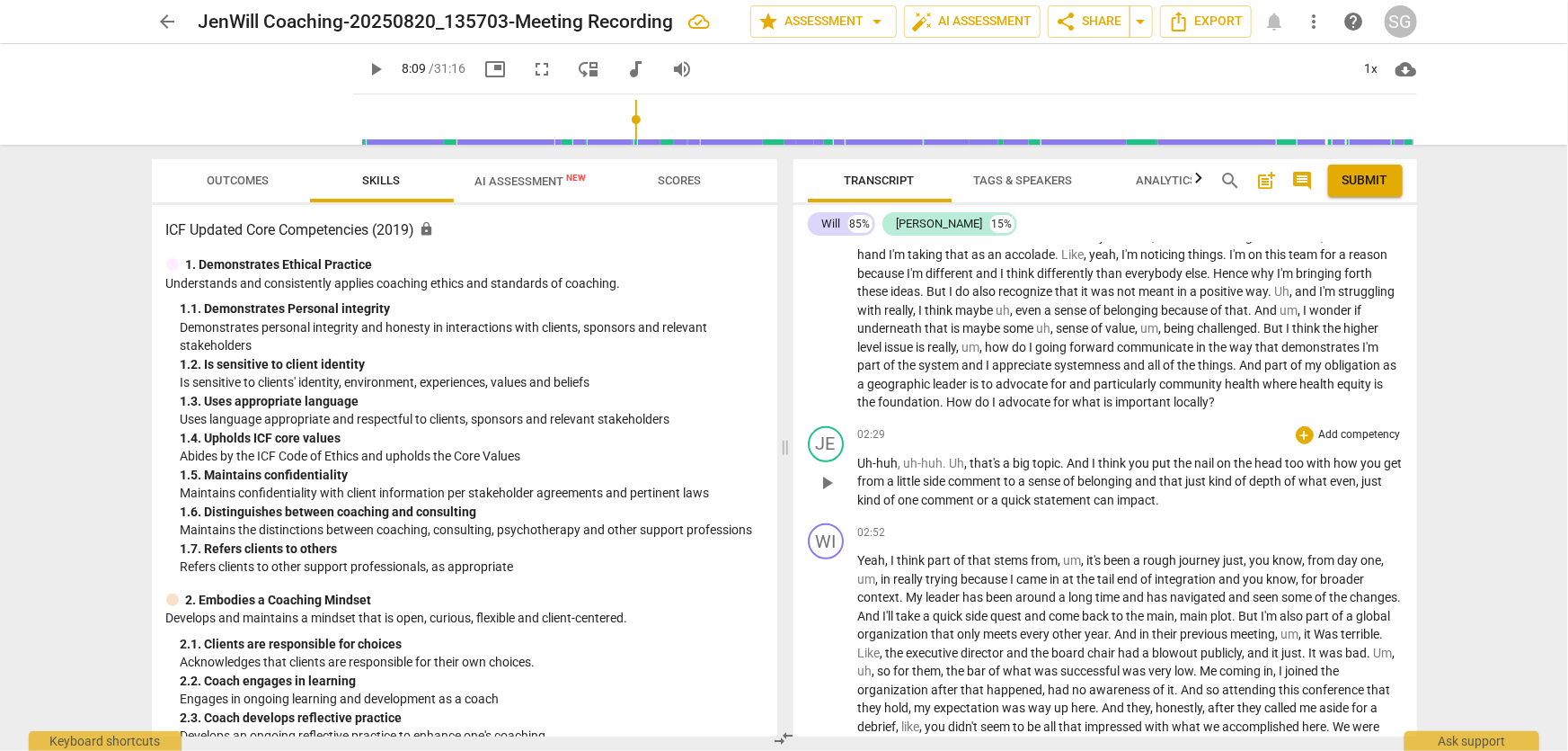
click at [1064, 458] on span "." at bounding box center [1064, 462] width 6 height 15
click at [1209, 498] on p "Uh-huh , uh-huh . Uh , that's a big topic . And I think you put the nail on the…" at bounding box center [1130, 482] width 545 height 55
click at [1496, 487] on div "arrow_back JenWill Coaching-20250820_135703-Meeting Recording edit star Assessm…" at bounding box center [784, 376] width 1568 height 751
click at [1232, 503] on p "Uh-huh , uh-huh . Uh , that's a big topic . And I think you put the nail on the…" at bounding box center [1130, 482] width 545 height 55
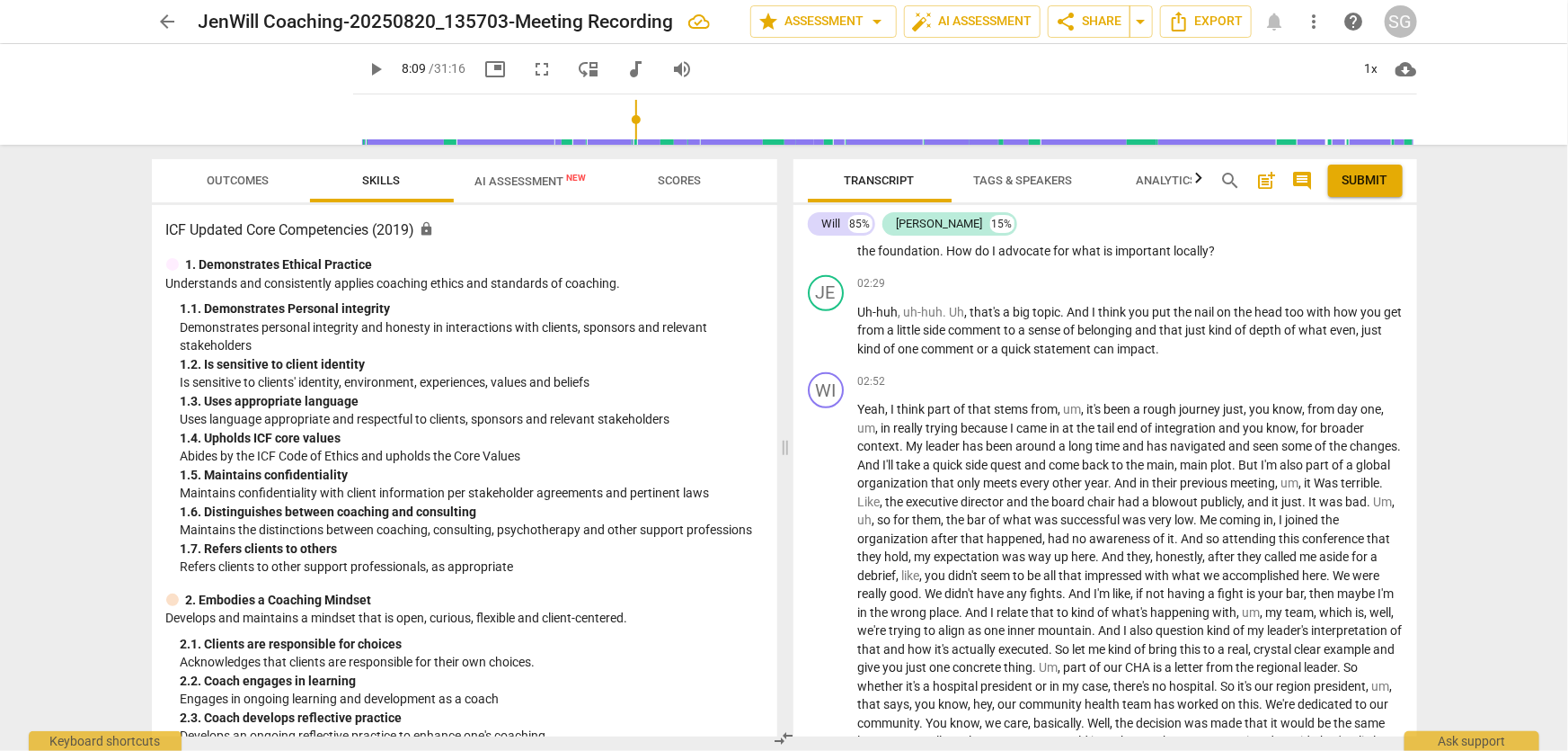
scroll to position [606, 0]
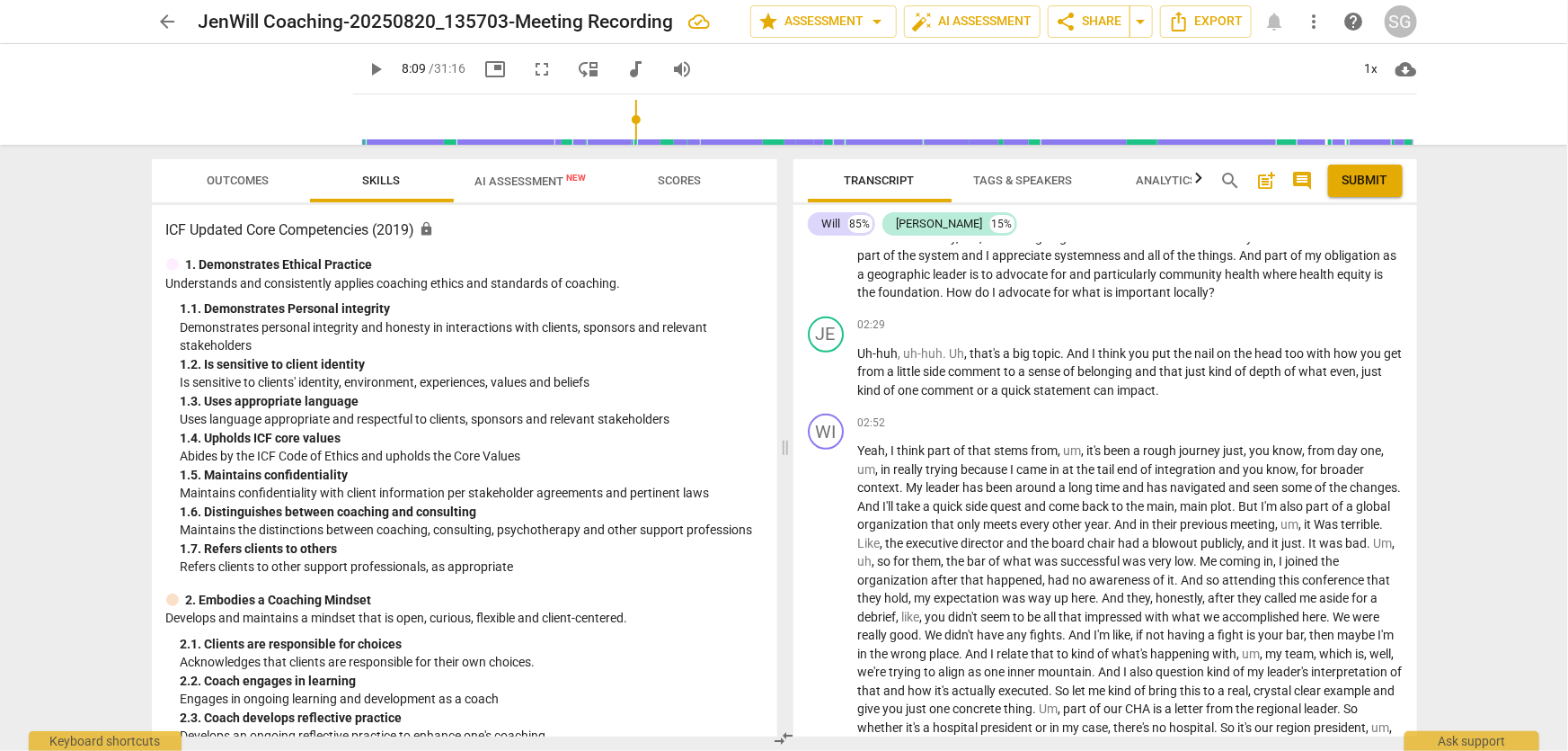
click at [1446, 321] on div "arrow_back JenWill Coaching-20250820_135703-Meeting Recording edit star Assessm…" at bounding box center [784, 376] width 1568 height 751
click at [1203, 384] on p "Uh-huh , uh-huh . Uh , that's a big topic . And I think you put the nail on the…" at bounding box center [1130, 372] width 545 height 55
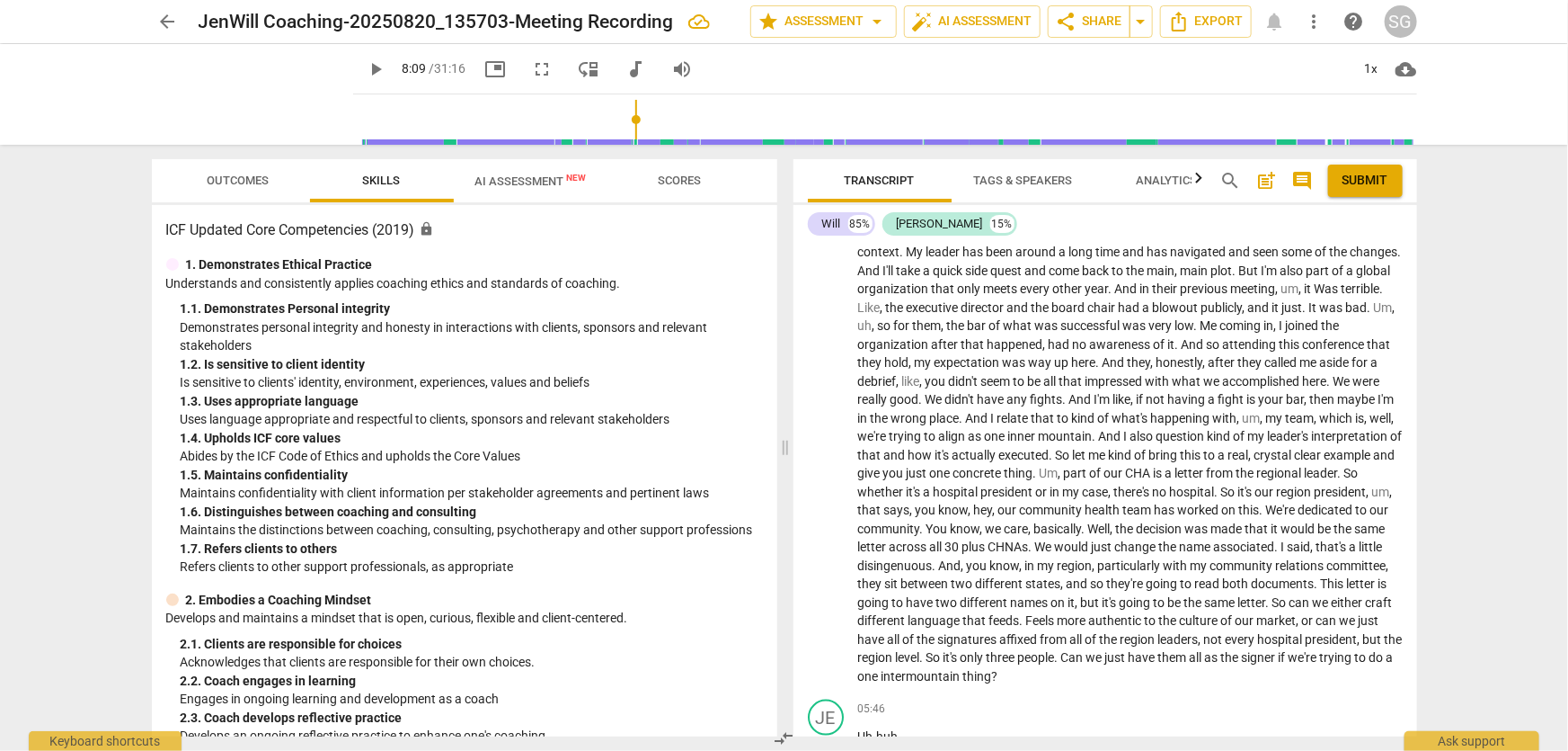
scroll to position [786, 0]
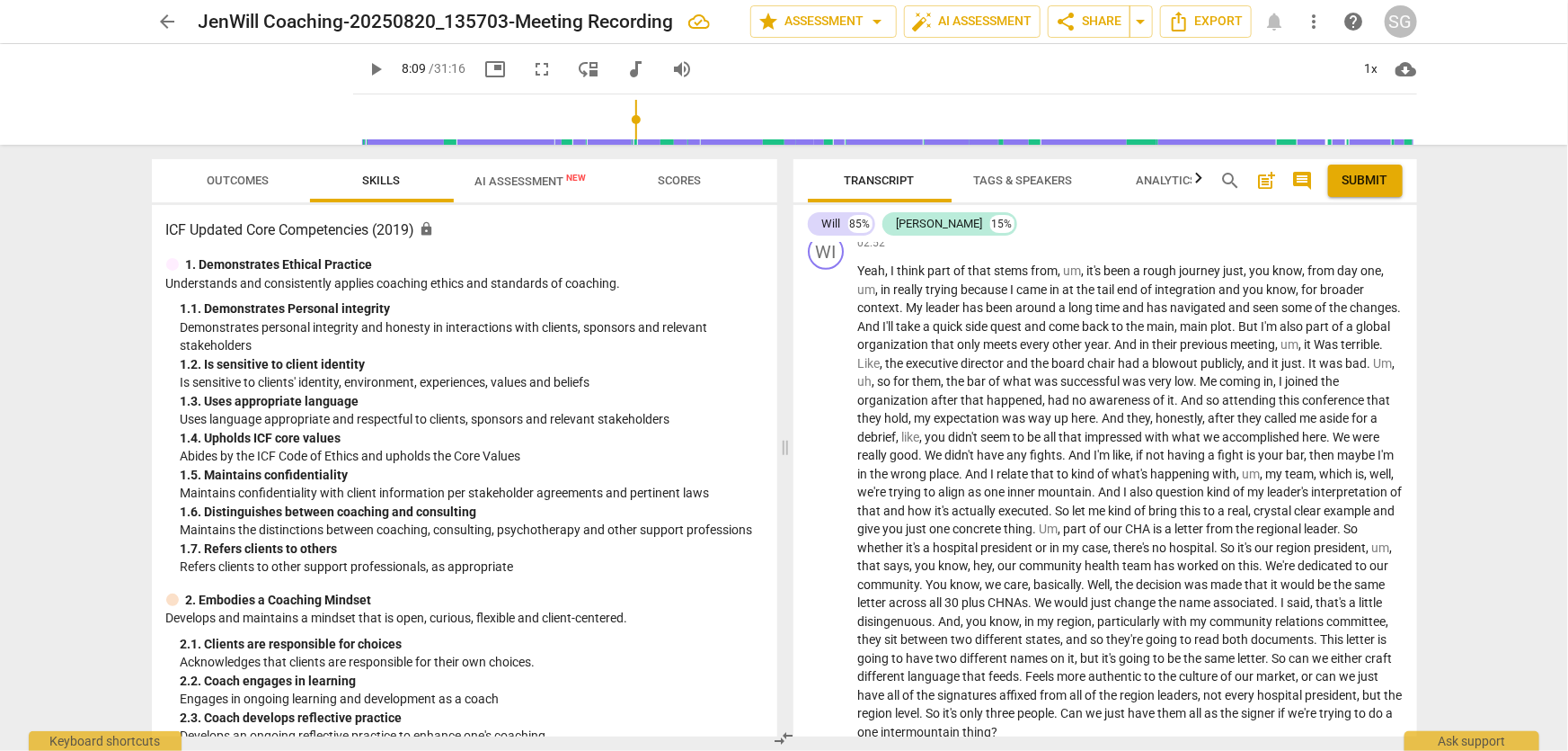
click at [1427, 302] on div "Transcript Tags & Speakers Analytics search post_add comment Submit Will 85% [P…" at bounding box center [1108, 447] width 645 height 606
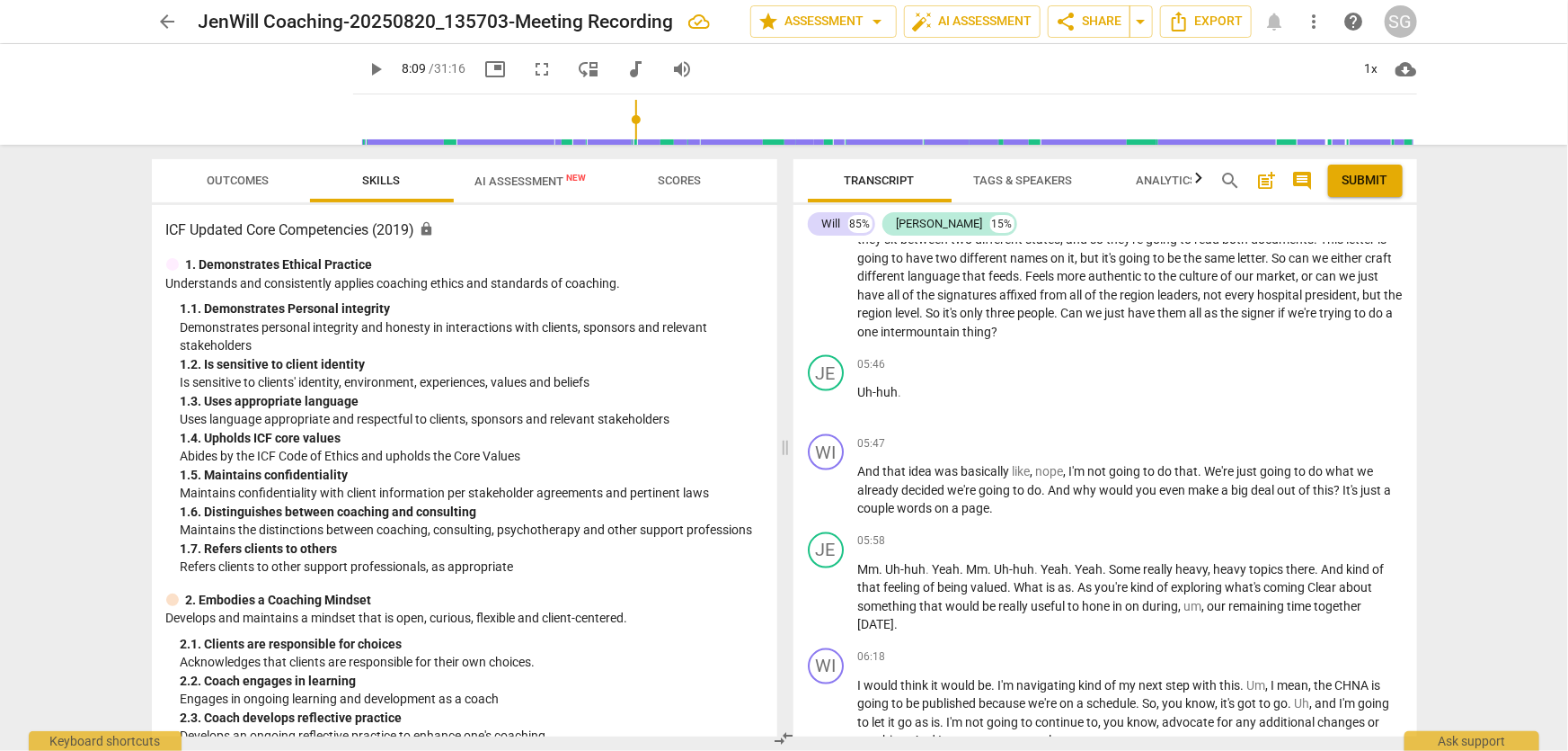
scroll to position [1212, 0]
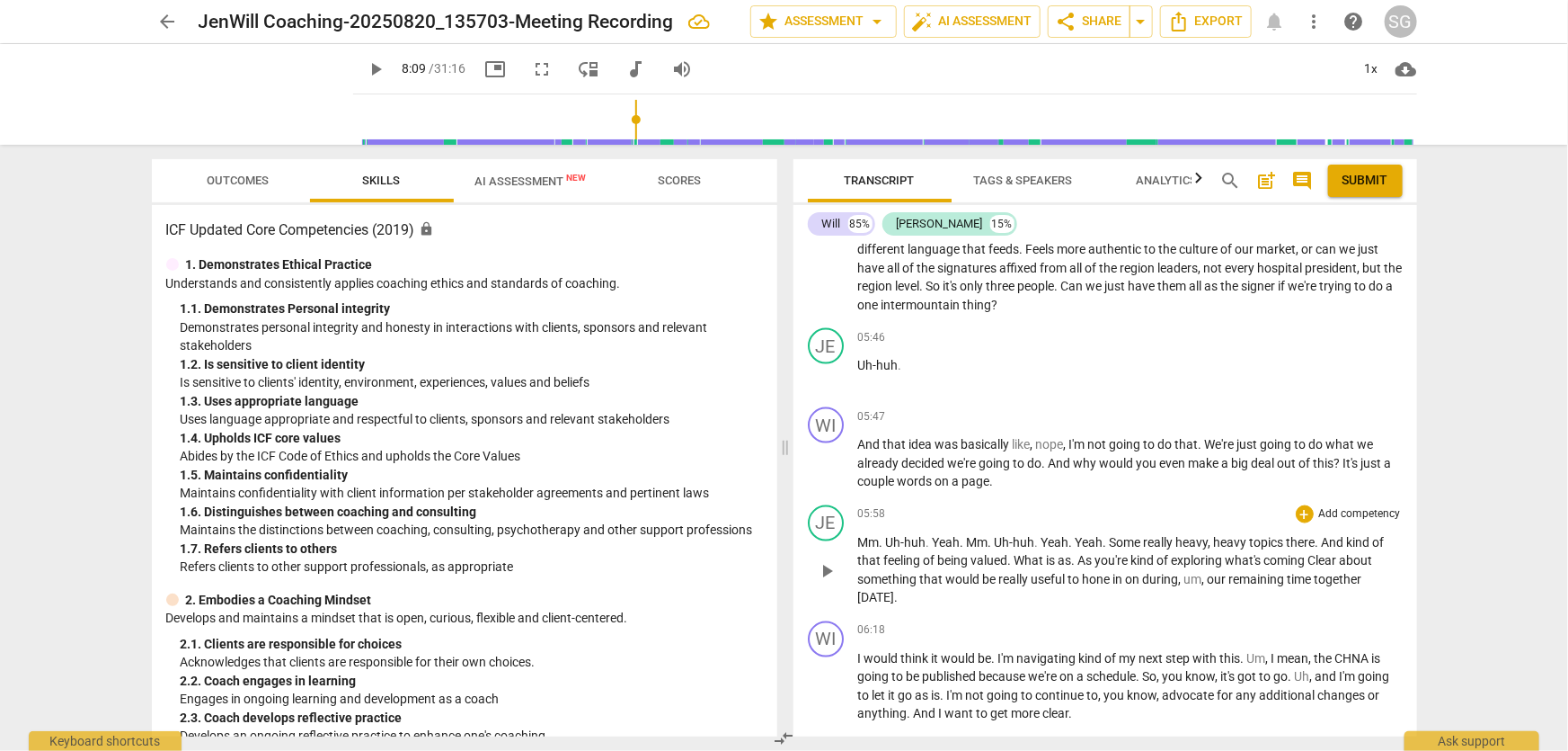
click at [950, 591] on p "Mm . Uh-huh . Yeah . Mm . Uh-huh . Yeah . Yeah . Some really heavy , heavy topi…" at bounding box center [1130, 570] width 545 height 74
click at [121, 221] on div "arrow_back JenWill Coaching-20250820_135703-Meeting Recording edit star Assessm…" at bounding box center [784, 376] width 1568 height 751
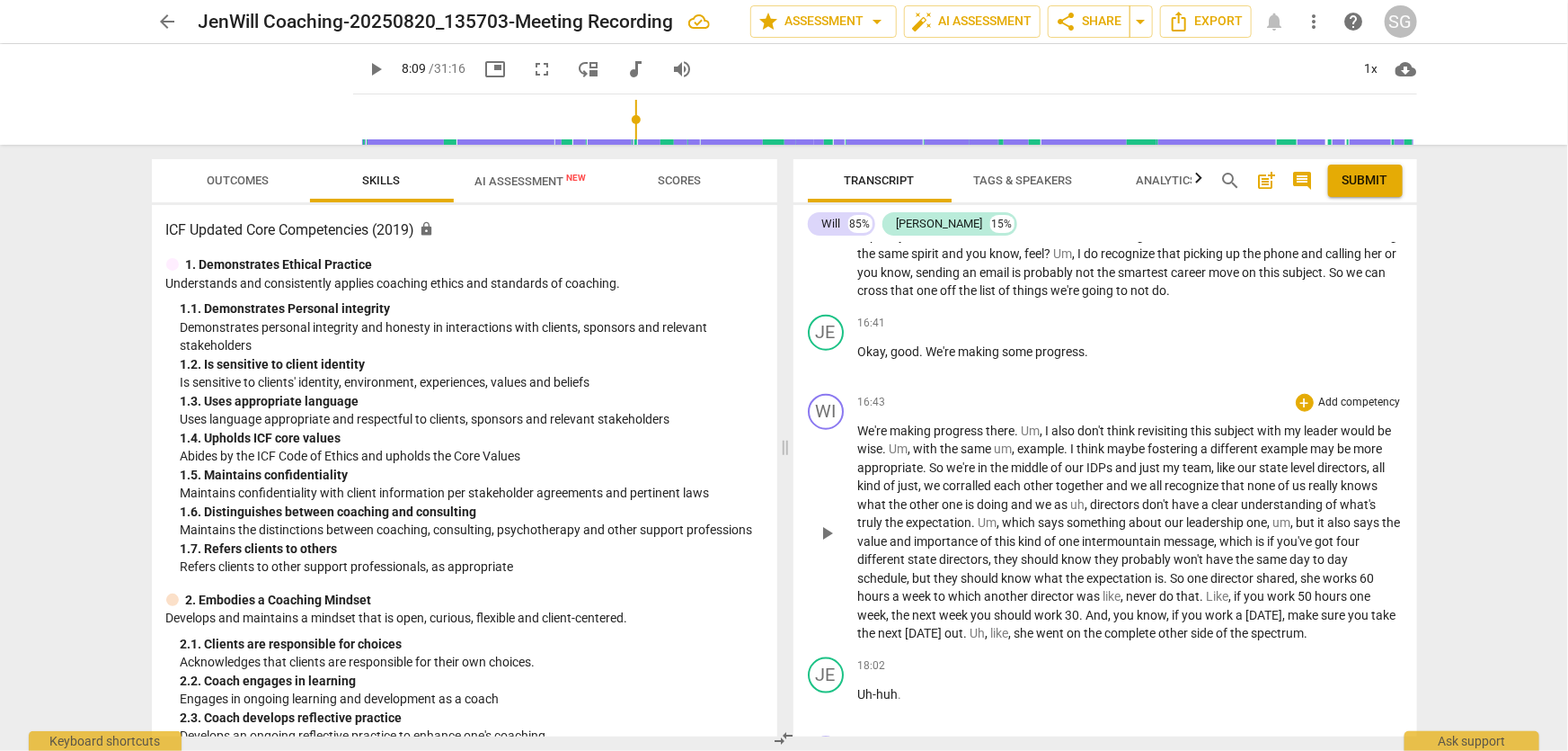
scroll to position [4208, 0]
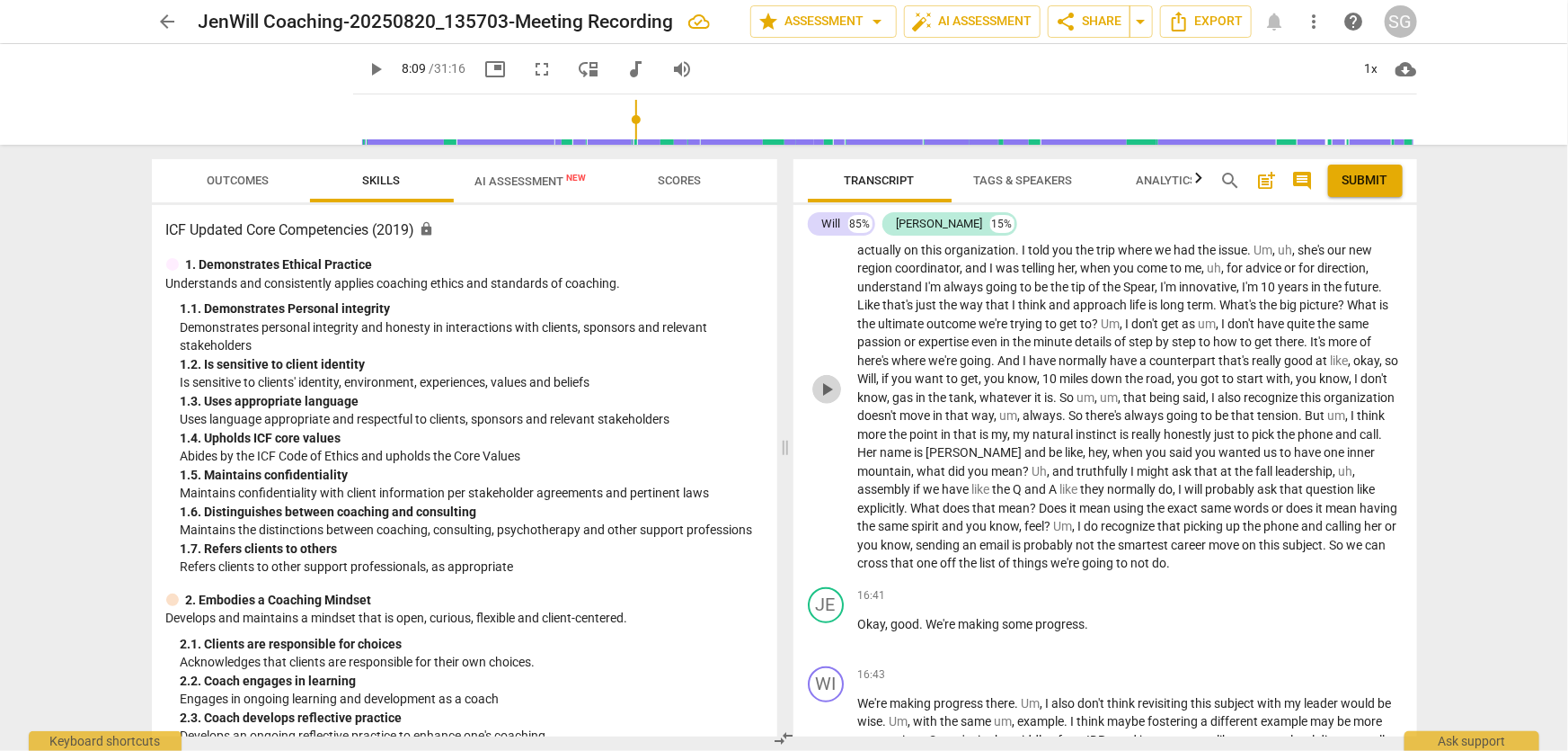
click at [821, 383] on span "play_arrow" at bounding box center [827, 389] width 21 height 21
click at [0, 0] on span "pause" at bounding box center [0, 0] width 0 height 0
type input "864"
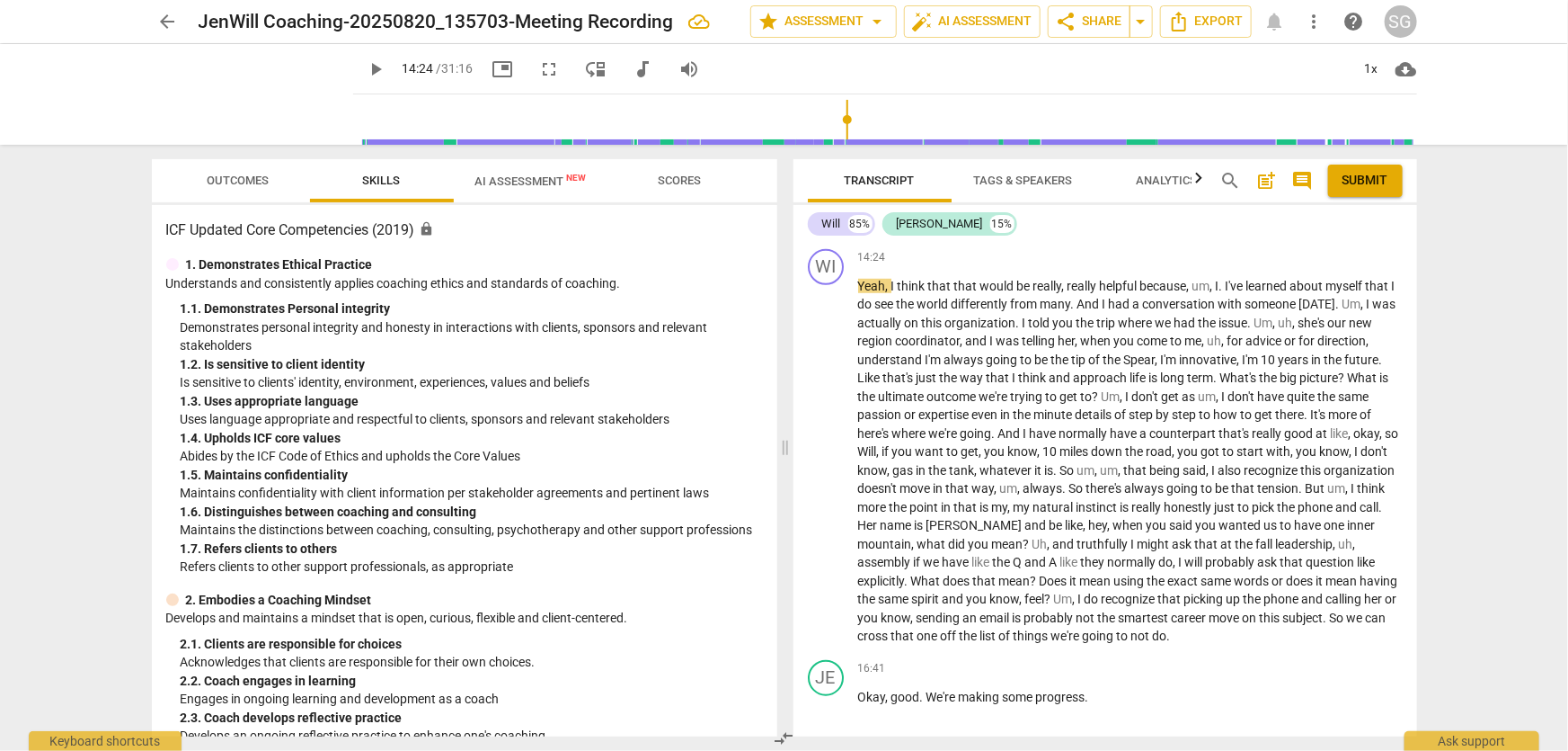
scroll to position [4191, 0]
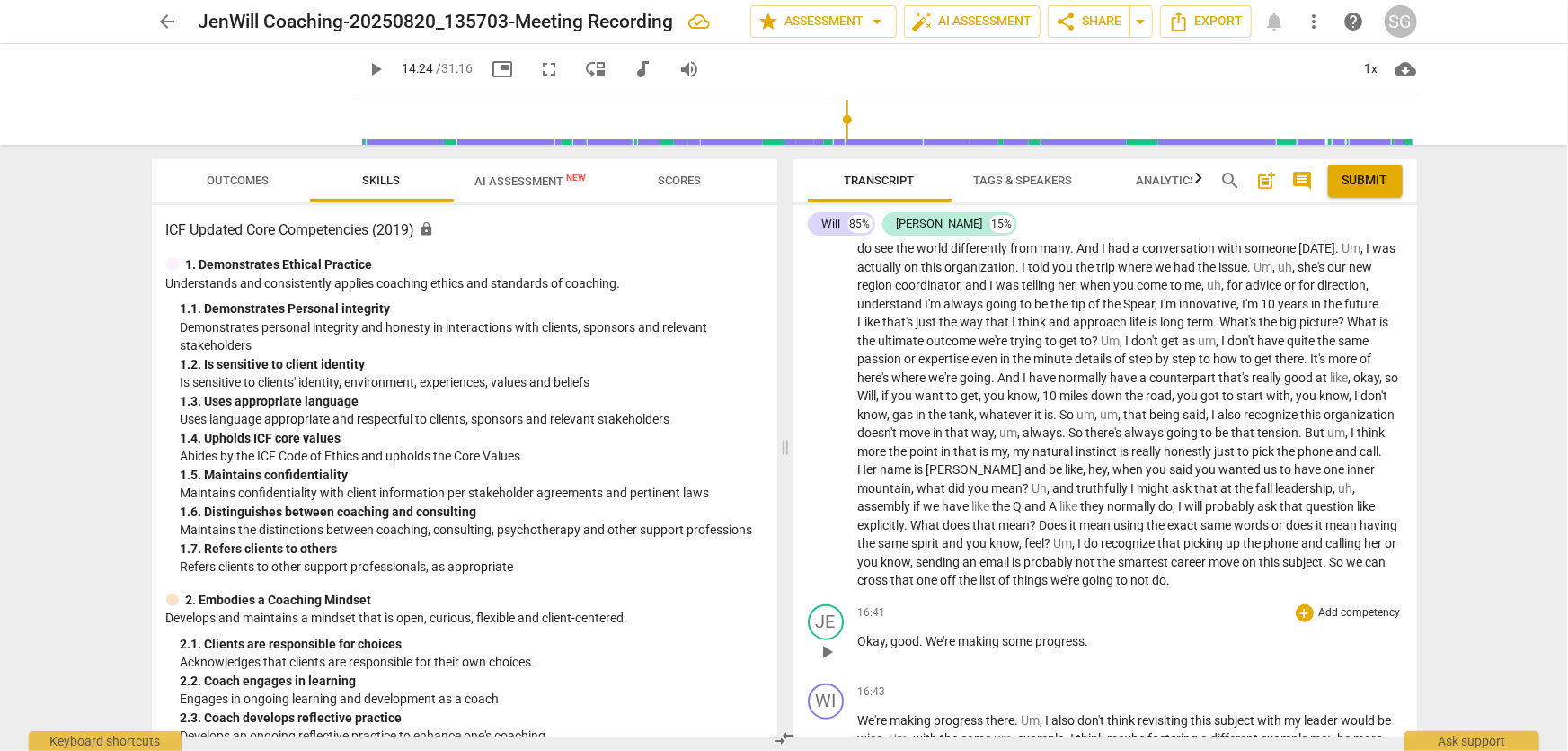
click at [1135, 635] on p "Okay , good . We're making some progress ." at bounding box center [1130, 641] width 545 height 18
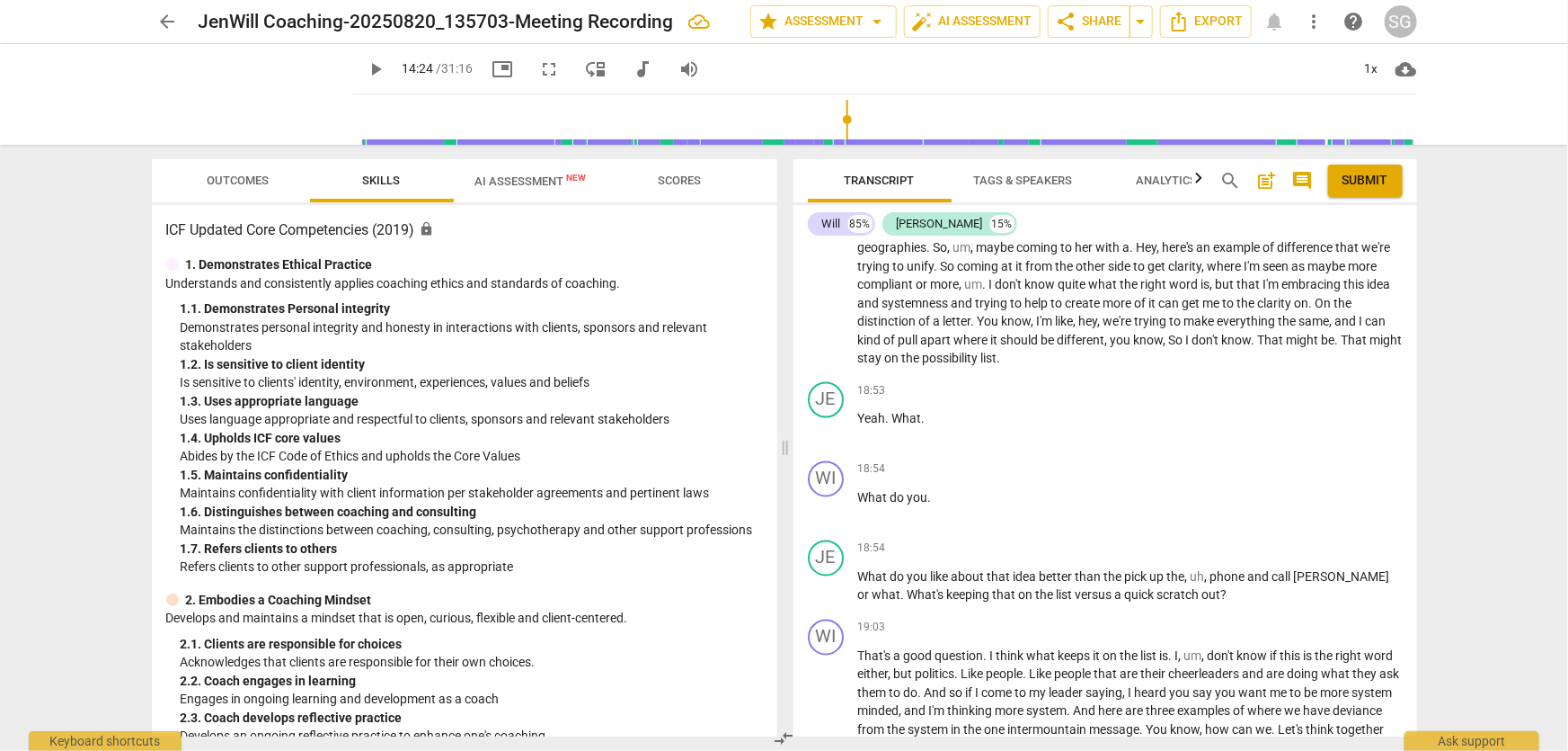
scroll to position [5008, 0]
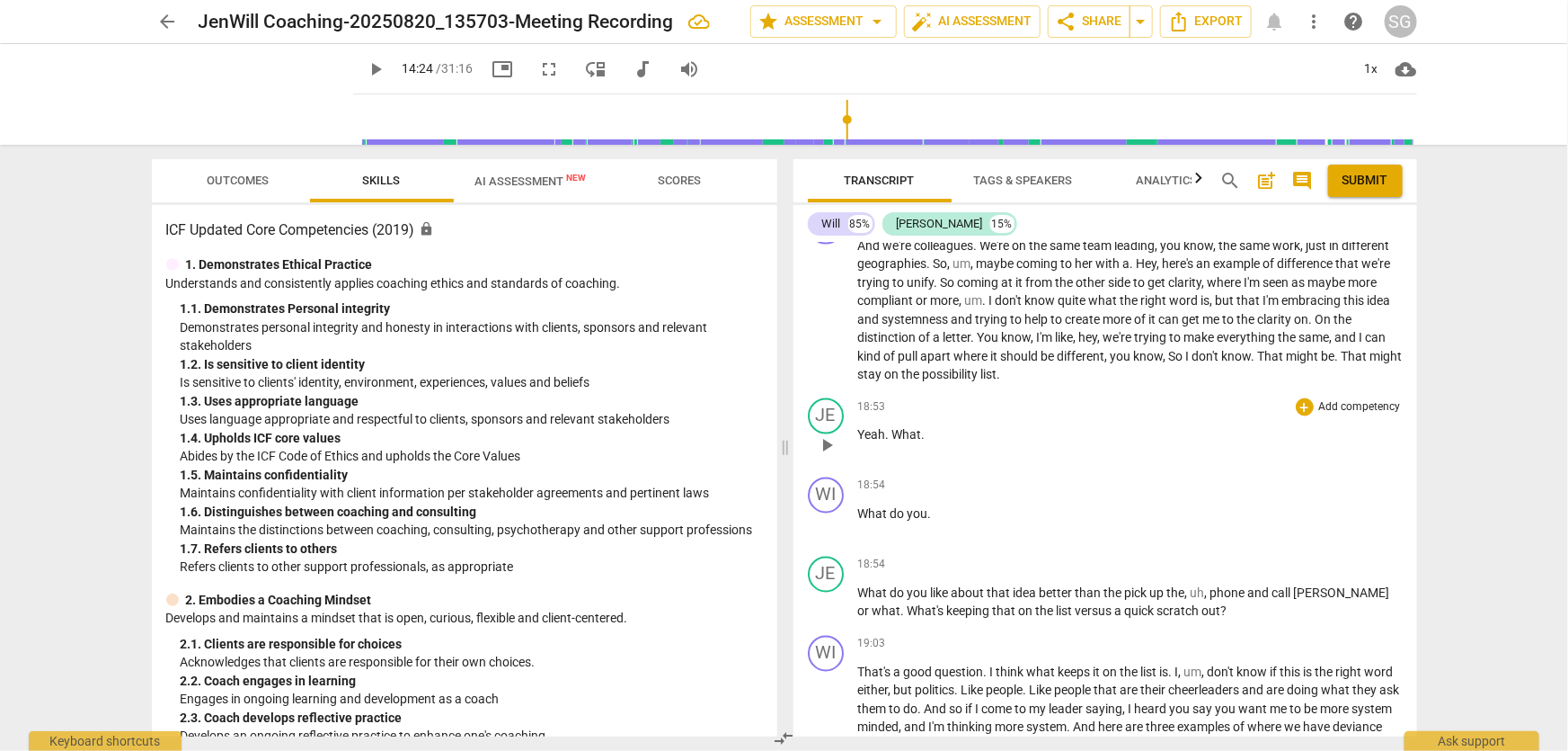
click at [1057, 463] on div "18:53 + Add competency keyboard_arrow_right Yeah . What ." at bounding box center [1130, 430] width 545 height 65
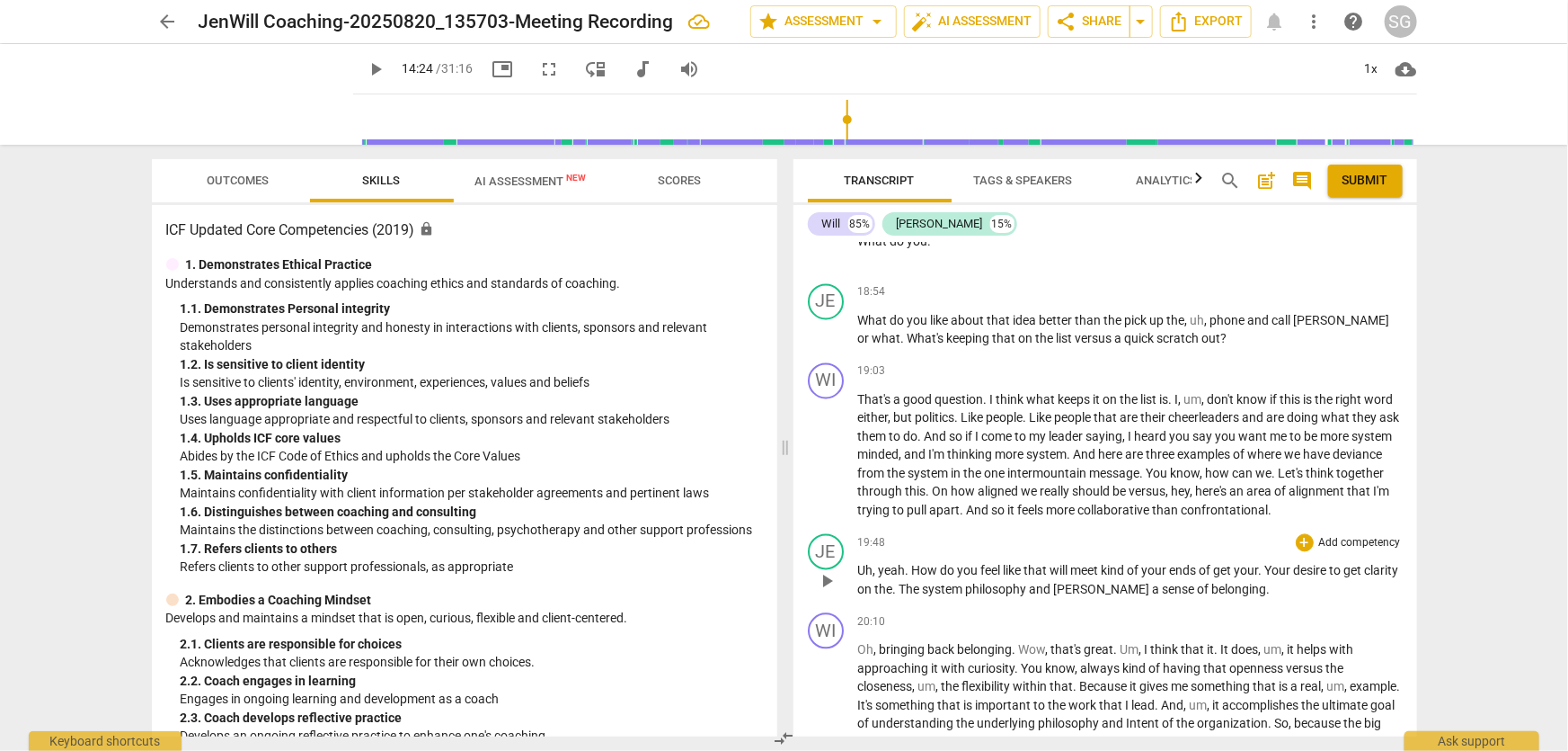
click at [1048, 549] on div "19:48 + Add competency keyboard_arrow_right" at bounding box center [1130, 543] width 545 height 18
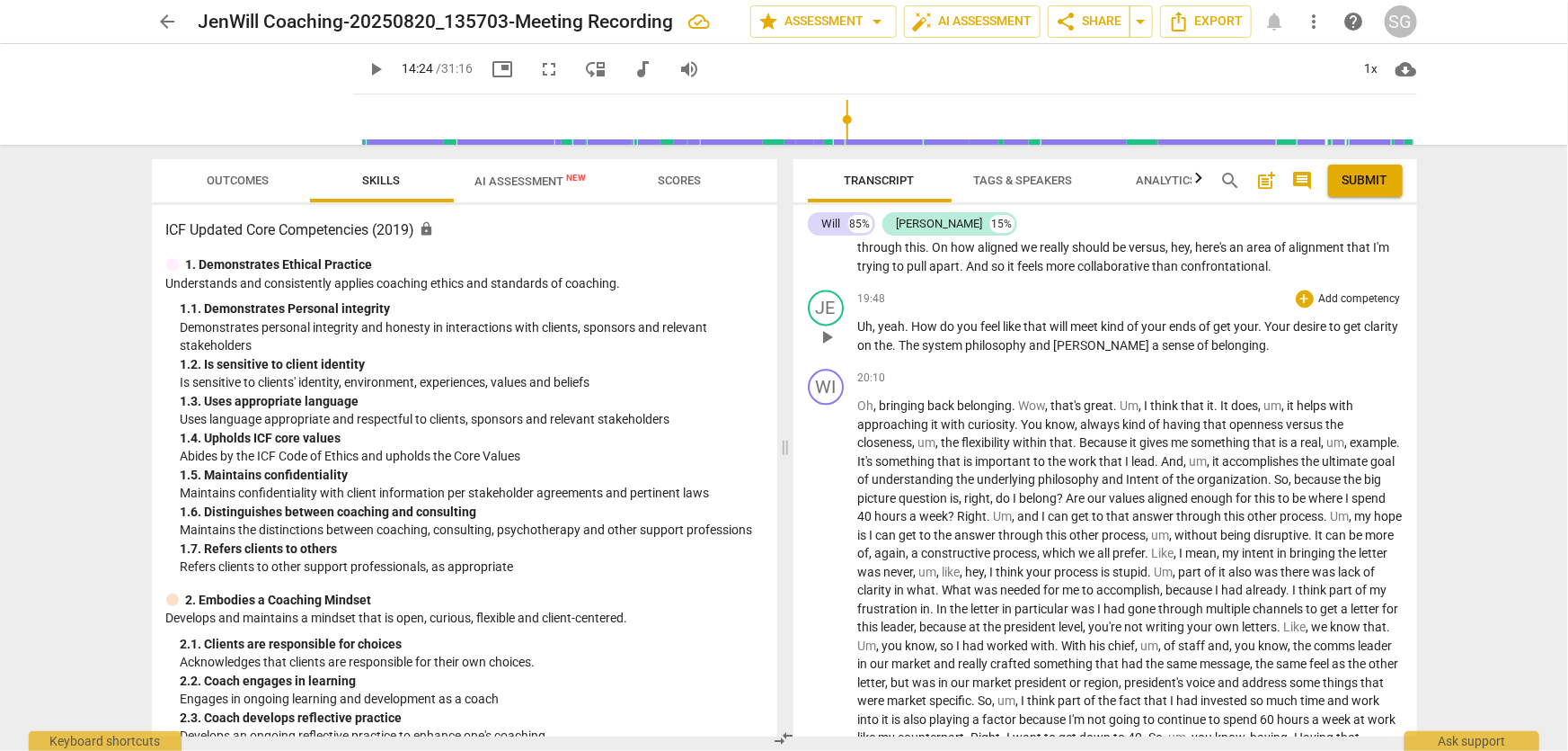
scroll to position [5554, 0]
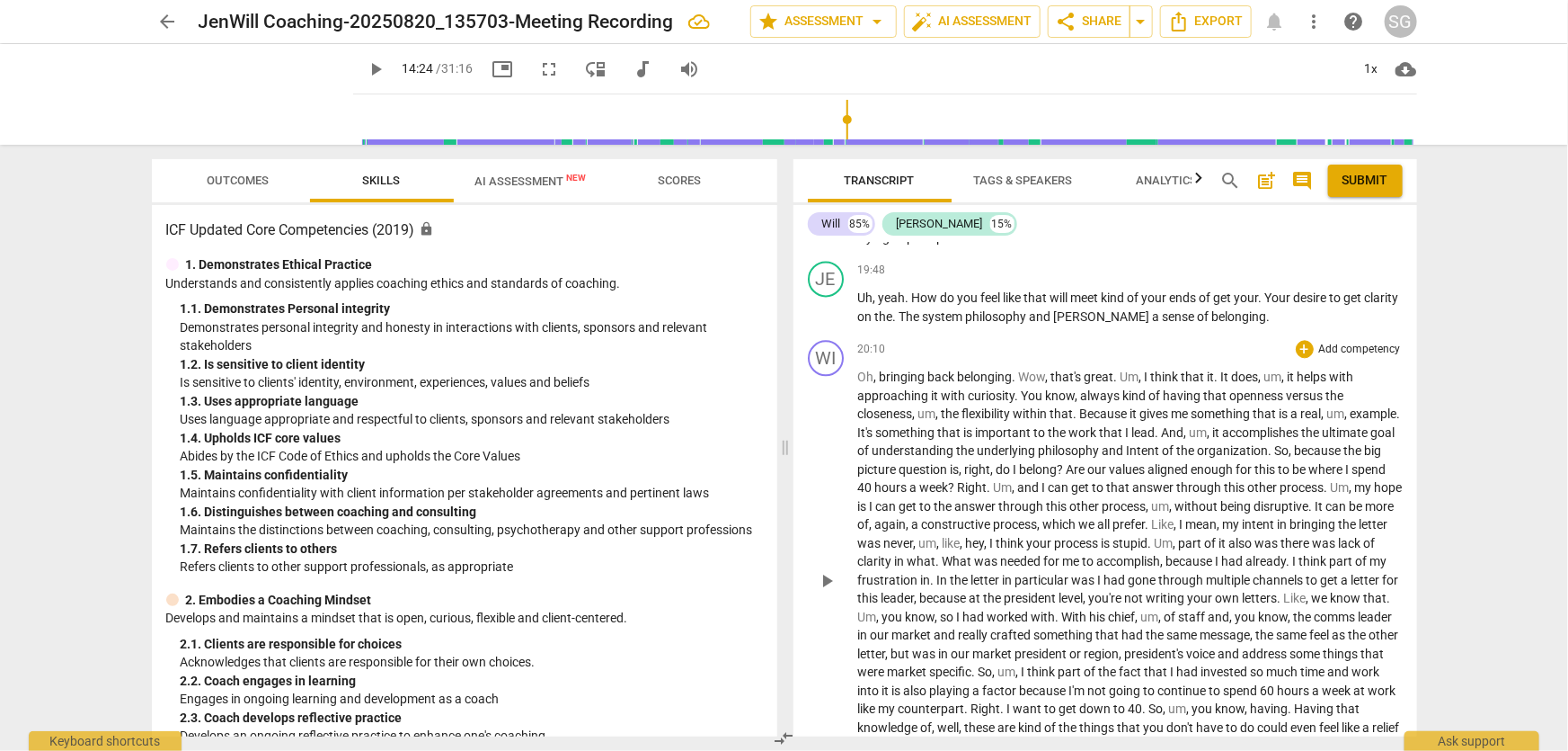
click at [975, 351] on div "20:10 + Add competency keyboard_arrow_right" at bounding box center [1130, 348] width 545 height 18
